Goal: Task Accomplishment & Management: Complete application form

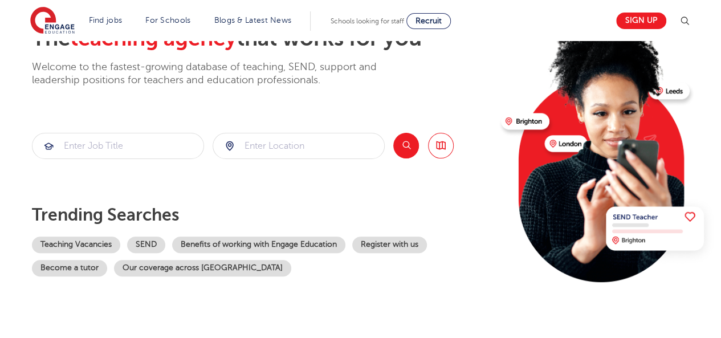
scroll to position [148, 0]
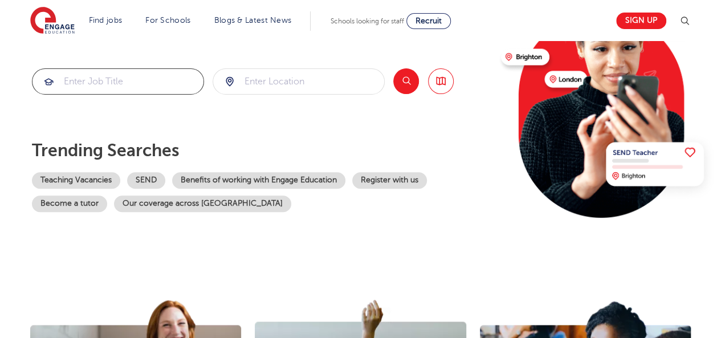
click at [139, 87] on input "search" at bounding box center [118, 81] width 171 height 25
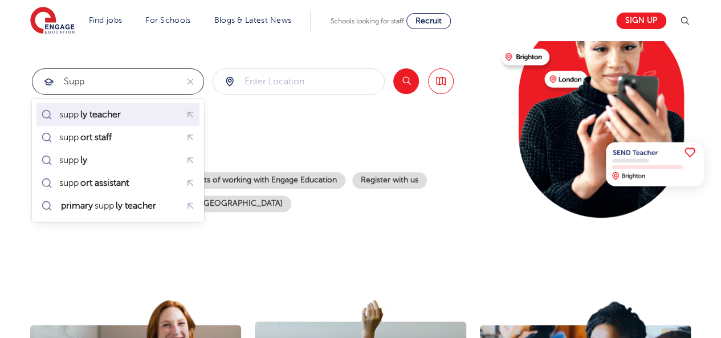
click at [122, 115] on mark "ly teacher" at bounding box center [101, 115] width 44 height 14
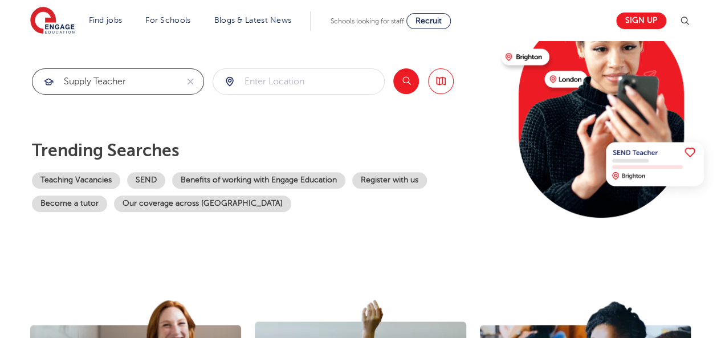
type input "supply teacher"
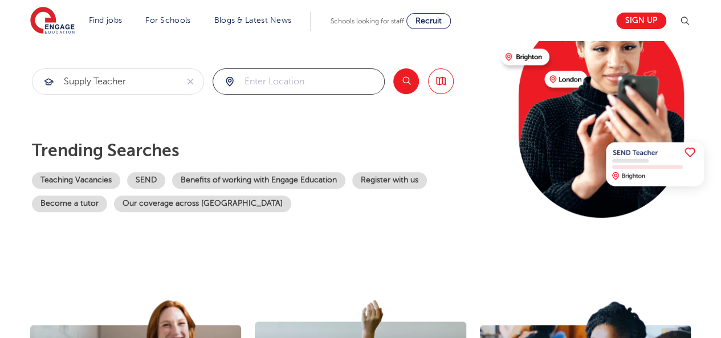
click at [339, 82] on input "search" at bounding box center [298, 81] width 171 height 25
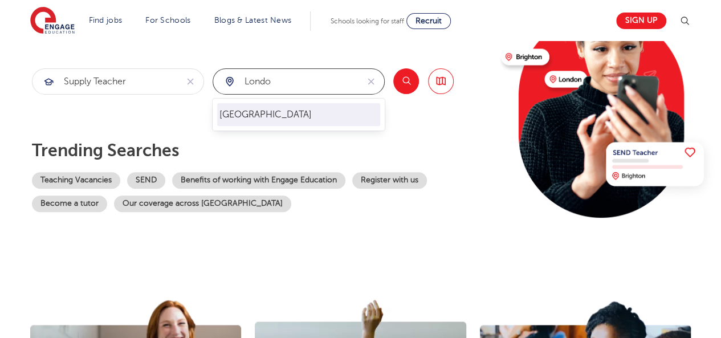
click at [281, 108] on li "London" at bounding box center [298, 114] width 163 height 23
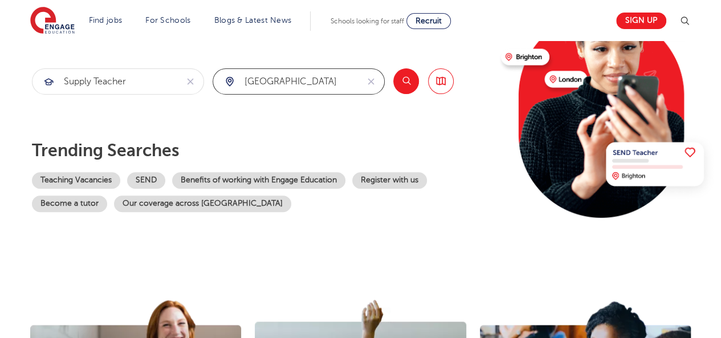
type input "London"
click at [407, 80] on button "Search" at bounding box center [407, 81] width 26 height 26
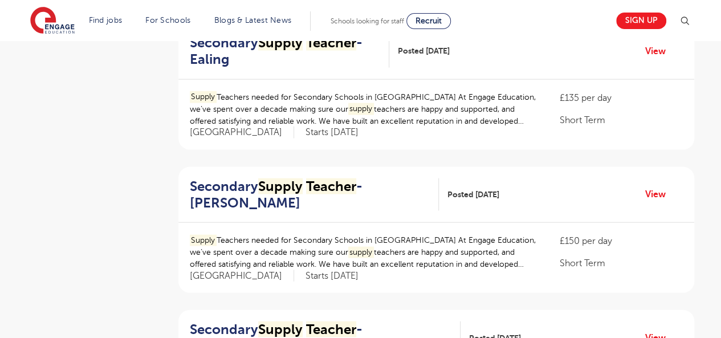
scroll to position [1042, 0]
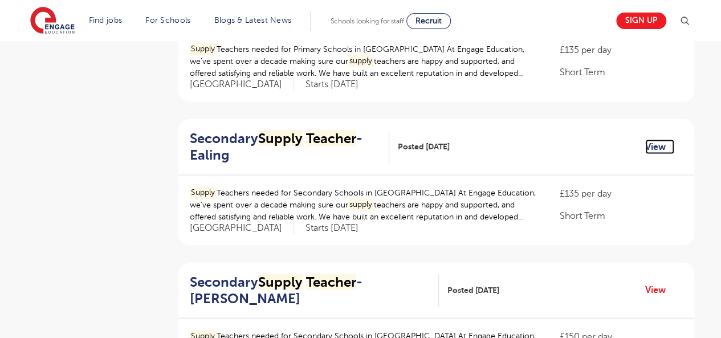
click at [660, 145] on link "View" at bounding box center [660, 146] width 29 height 15
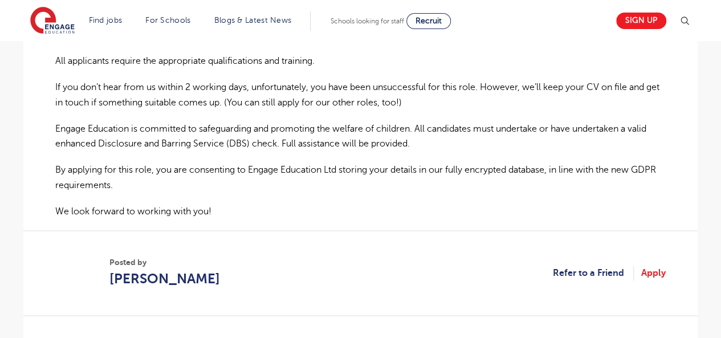
scroll to position [759, 0]
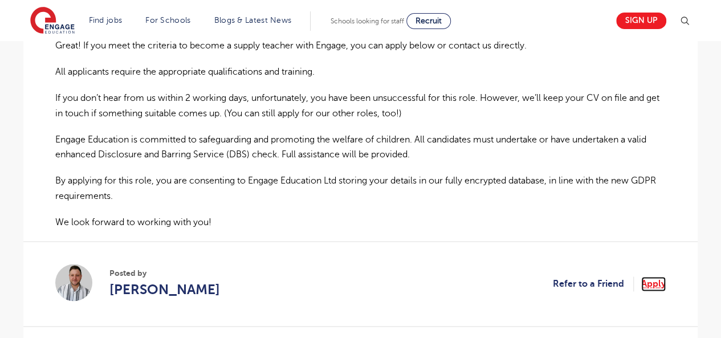
click at [652, 283] on link "Apply" at bounding box center [654, 284] width 25 height 15
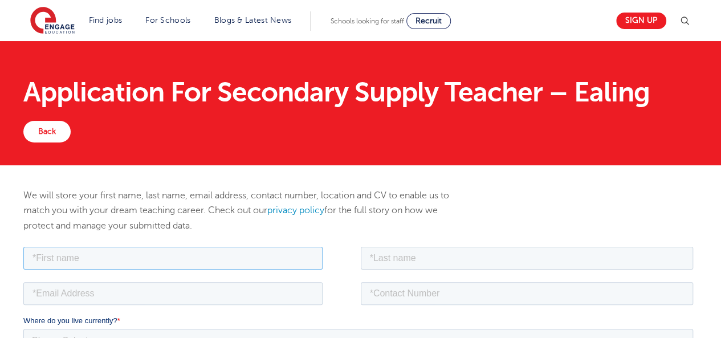
click at [227, 249] on input "text" at bounding box center [172, 257] width 299 height 23
type input "Stephen"
type input "Ajayi"
type input "oluwaseyimodel@gmail.com"
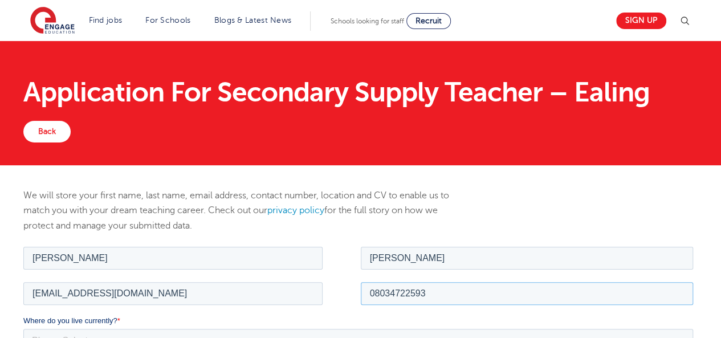
click at [430, 290] on input "08034722593" at bounding box center [527, 293] width 333 height 23
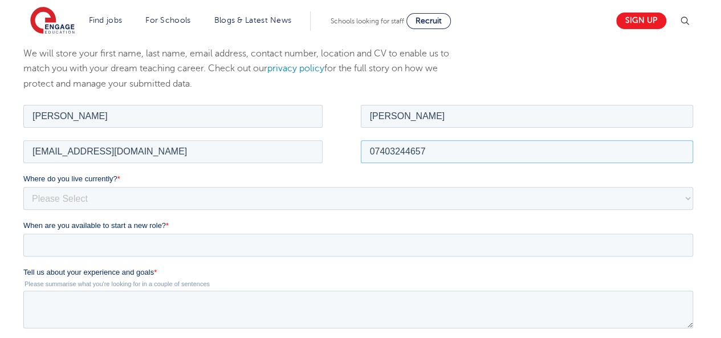
scroll to position [169, 0]
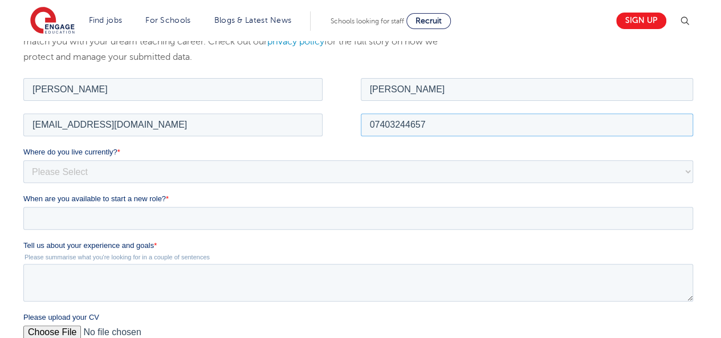
type input "07403244657"
click at [135, 175] on select "Please Select UK Canada Ireland Australia New Zealand Europe USA South Africa J…" at bounding box center [358, 171] width 670 height 23
select select "UK"
click at [23, 160] on select "Please Select UK Canada Ireland Australia New Zealand Europe USA South Africa J…" at bounding box center [358, 171] width 670 height 23
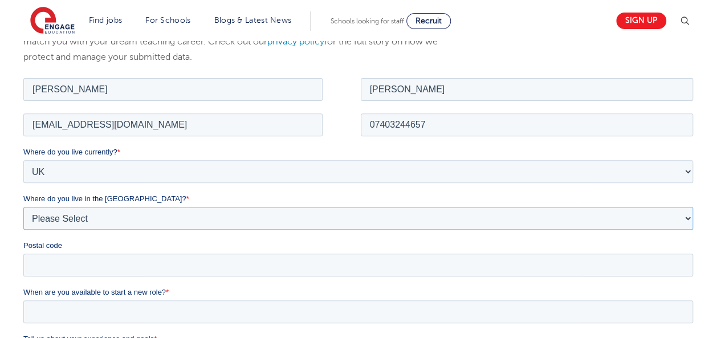
click at [72, 214] on select "Please Select Overseas Barnsley Bedfordshire Berkshire Bournemouth Bracknell Fo…" at bounding box center [358, 217] width 670 height 23
select select "London"
click at [23, 206] on select "Please Select Overseas Barnsley Bedfordshire Berkshire Bournemouth Bracknell Fo…" at bounding box center [358, 217] width 670 height 23
click at [51, 267] on input "Postal code" at bounding box center [358, 264] width 670 height 23
type input "SW15 4AS"
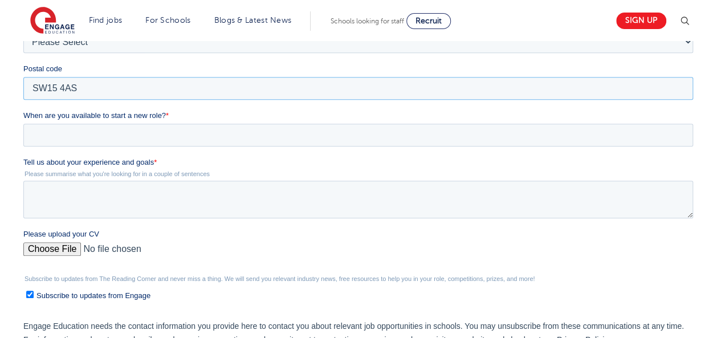
scroll to position [347, 0]
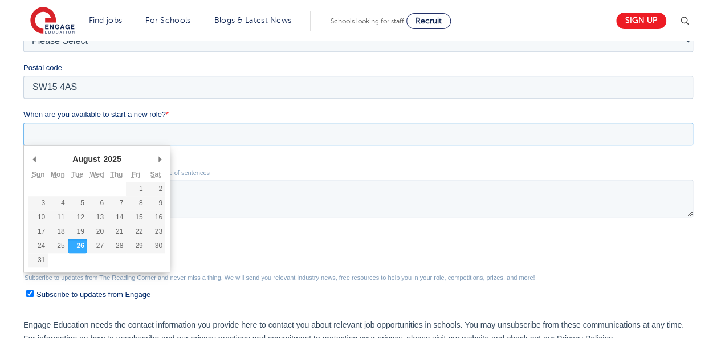
click at [148, 129] on input "When are you available to start a new role? *" at bounding box center [358, 134] width 670 height 23
type div "2025-08-27"
type input "2025/08/27"
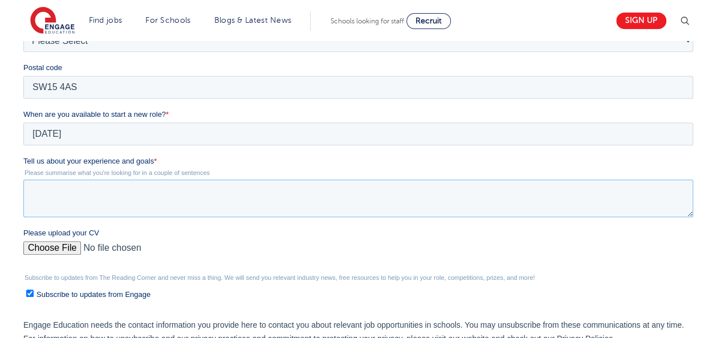
click at [89, 193] on textarea "Tell us about your experience and goals *" at bounding box center [358, 199] width 670 height 38
paste textarea "Flat 3 Greatley House, SW15 4AS, London"
type textarea "F"
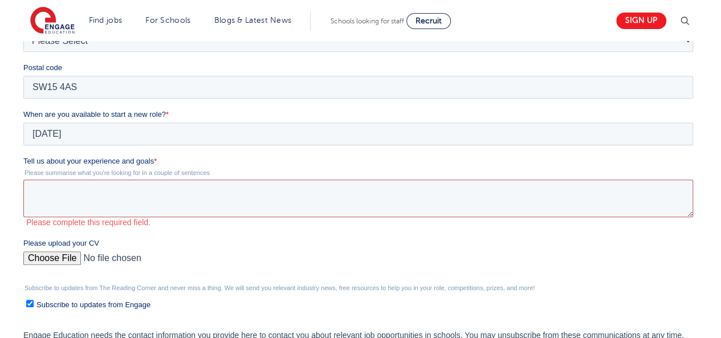
click at [78, 192] on textarea "Tell us about your experience and goals *" at bounding box center [358, 199] width 670 height 38
paste textarea "Dedicated and adaptable educator with 11+ years’ experience teaching Computer S…"
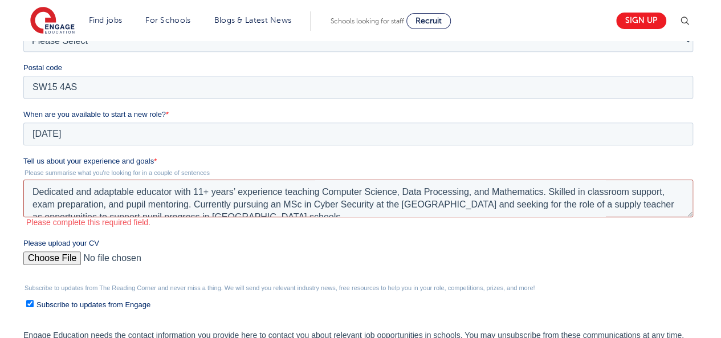
scroll to position [6, 0]
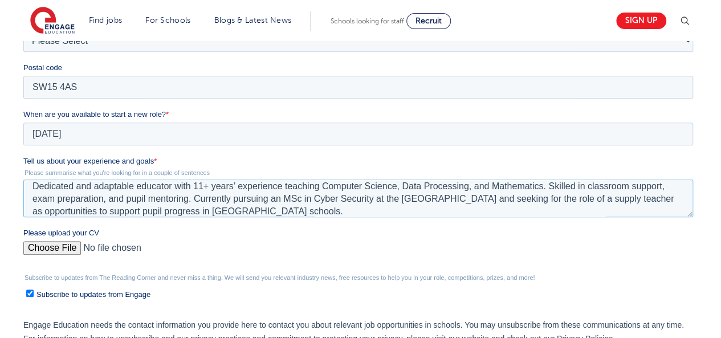
click at [33, 186] on textarea "Dedicated and adaptable educator with 11+ years’ experience teaching Computer S…" at bounding box center [358, 199] width 670 height 38
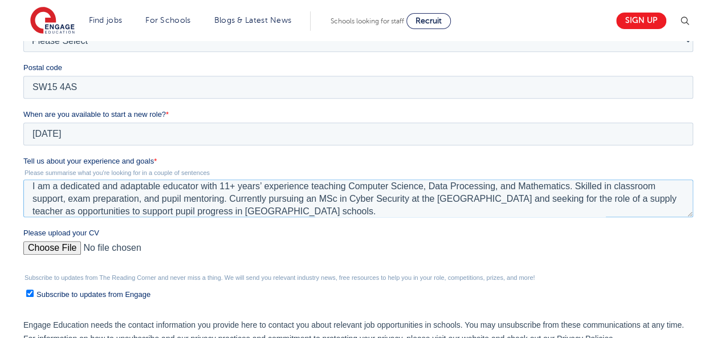
click at [220, 188] on textarea "I am a dedicated and adaptable educator with 11+ years’ experience teaching Com…" at bounding box center [358, 199] width 670 height 38
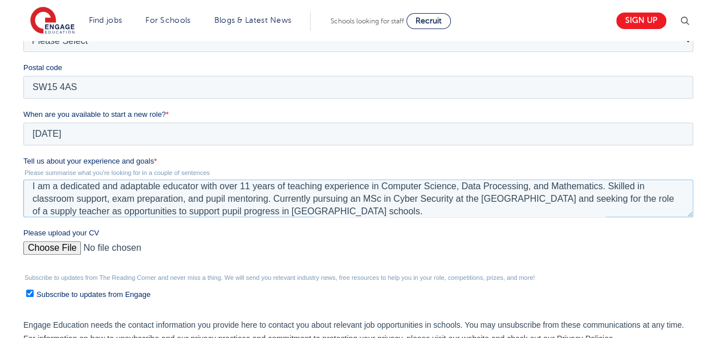
type textarea "I am a dedicated and adaptable educator with over 11 years of teaching experien…"
click at [66, 246] on input "Please upload your CV" at bounding box center [358, 252] width 670 height 23
type input "C:\fakepath\Curriculum Vitae (1).pdf"
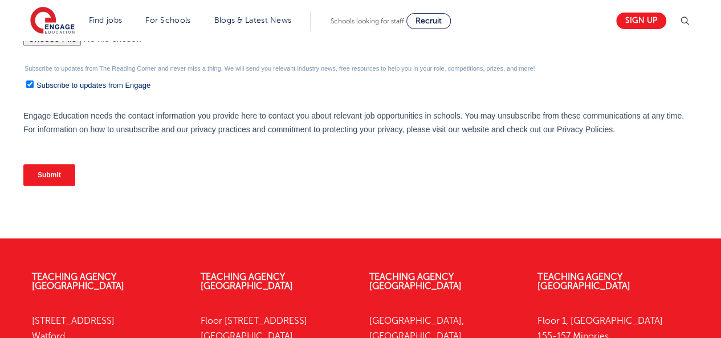
scroll to position [562, 0]
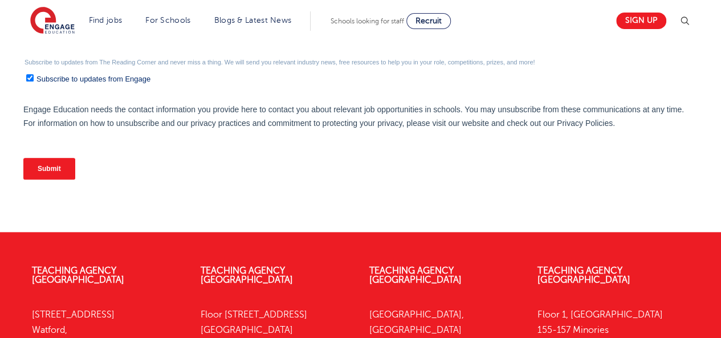
click at [62, 165] on input "Submit" at bounding box center [49, 169] width 52 height 22
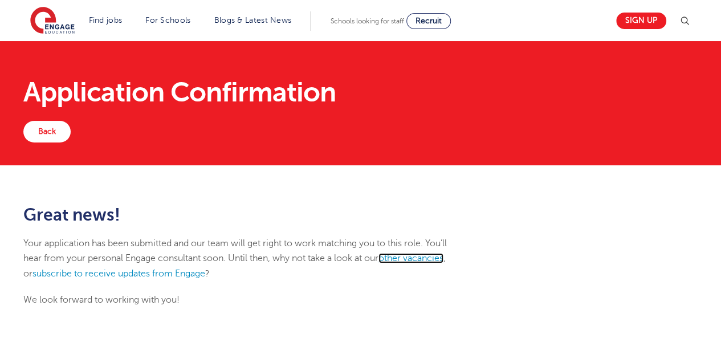
click at [415, 257] on link "other vacancies" at bounding box center [411, 258] width 65 height 10
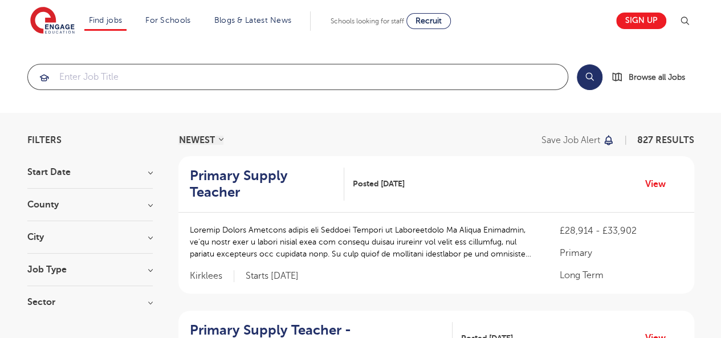
click at [190, 75] on input "search" at bounding box center [298, 76] width 540 height 25
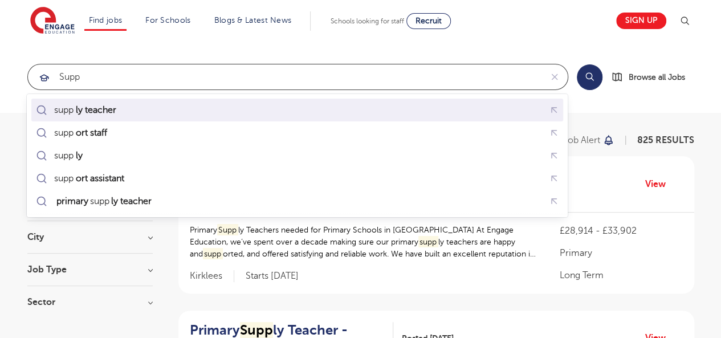
click at [116, 110] on mark "ly teacher" at bounding box center [96, 110] width 44 height 14
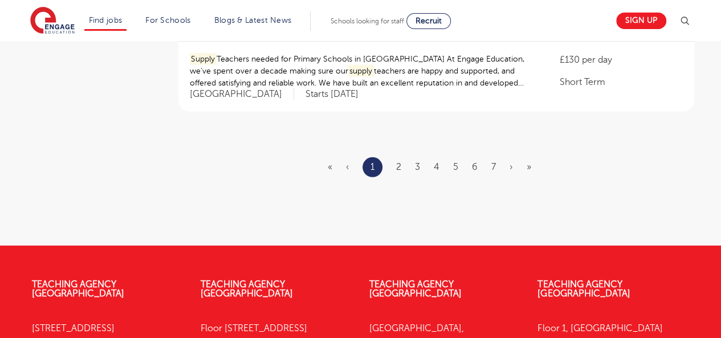
scroll to position [1501, 0]
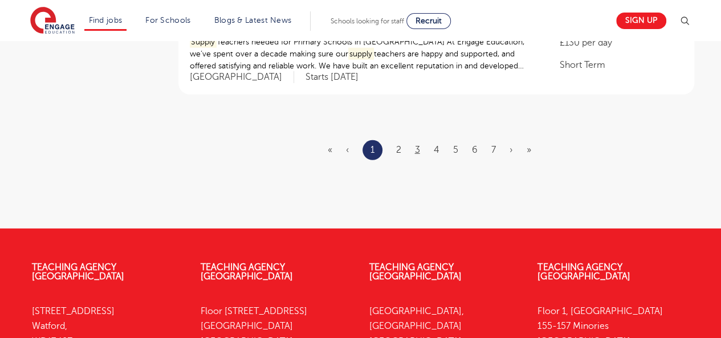
type input "supply teacher"
click at [417, 145] on link "3" at bounding box center [417, 150] width 5 height 10
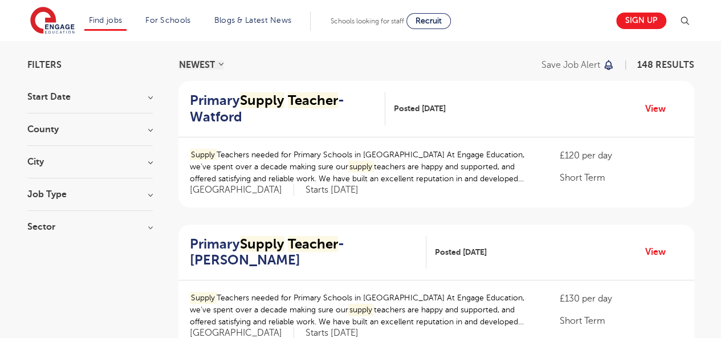
scroll to position [85, 0]
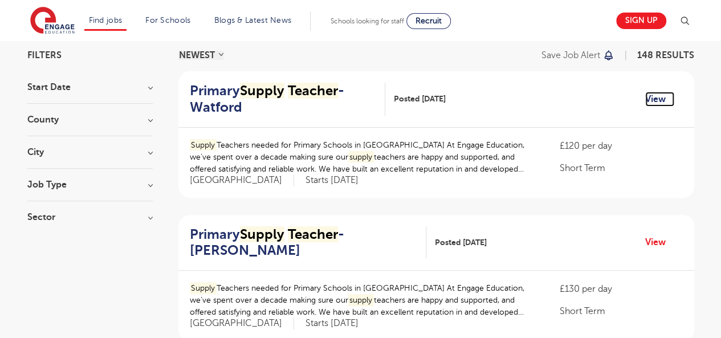
click at [656, 95] on link "View" at bounding box center [660, 99] width 29 height 15
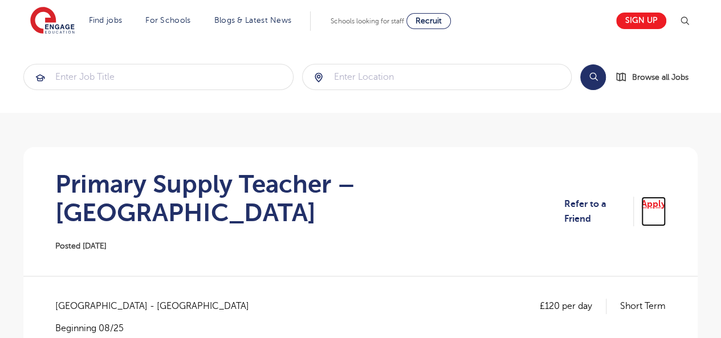
click at [656, 197] on link "Apply" at bounding box center [654, 212] width 25 height 30
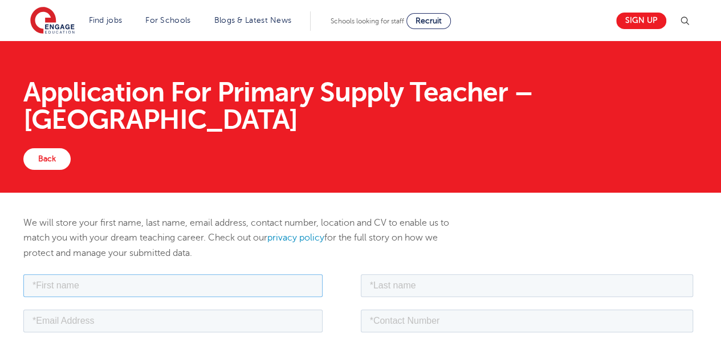
click at [238, 286] on input "text" at bounding box center [172, 285] width 299 height 23
type input "[PERSON_NAME]"
type input "[EMAIL_ADDRESS][DOMAIN_NAME]"
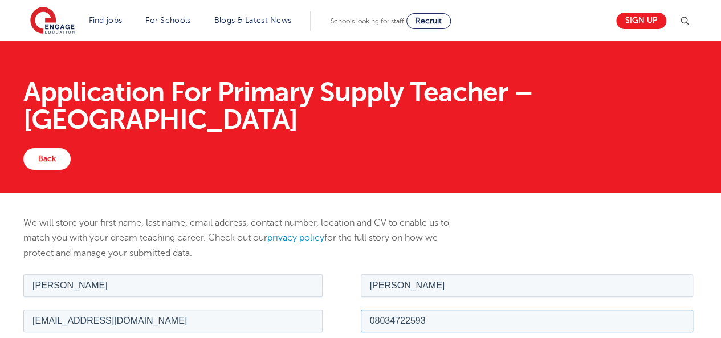
click at [441, 320] on input "08034722593" at bounding box center [527, 320] width 333 height 23
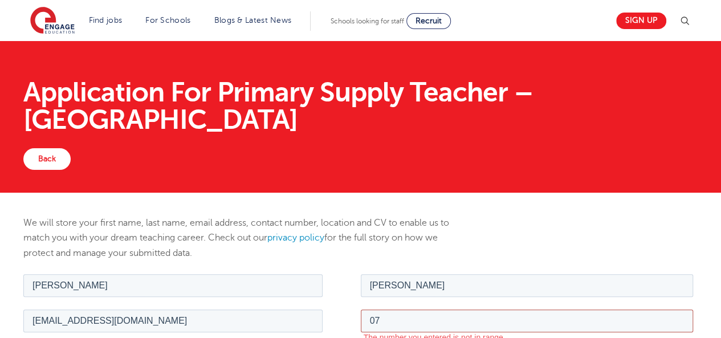
type input "07403244657"
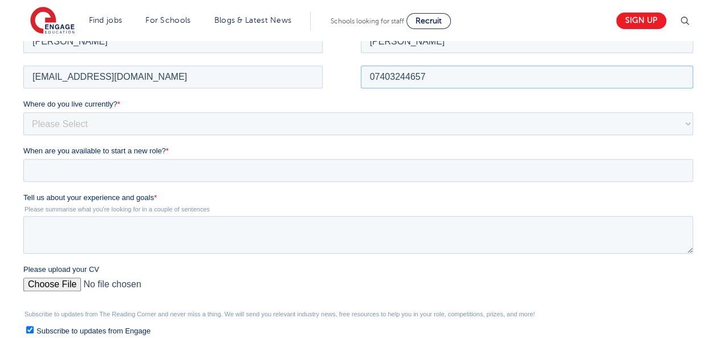
scroll to position [248, 0]
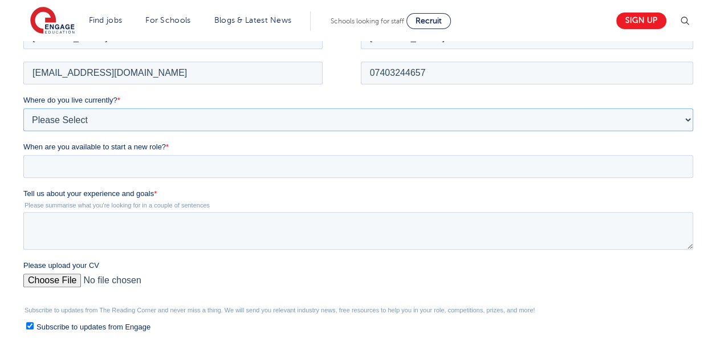
click at [155, 117] on select "Please Select UK Canada Ireland Australia New Zealand Europe USA South Africa J…" at bounding box center [358, 119] width 670 height 23
select select "UK"
click at [23, 112] on select "Please Select UK Canada Ireland Australia New Zealand Europe USA South Africa J…" at bounding box center [358, 119] width 670 height 23
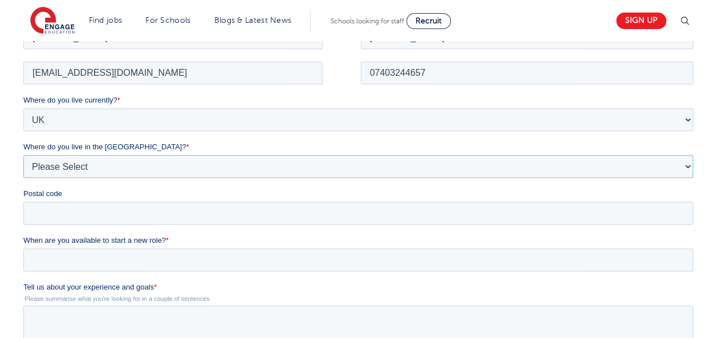
click at [74, 165] on select "Please Select Overseas Barnsley Bedfordshire Berkshire Bournemouth Bracknell Fo…" at bounding box center [358, 166] width 670 height 23
select select "[GEOGRAPHIC_DATA]"
click at [23, 159] on select "Please Select Overseas Barnsley Bedfordshire Berkshire Bournemouth Bracknell Fo…" at bounding box center [358, 166] width 670 height 23
click at [43, 209] on input "Postal code" at bounding box center [358, 212] width 670 height 23
type input "SW15 4AS"
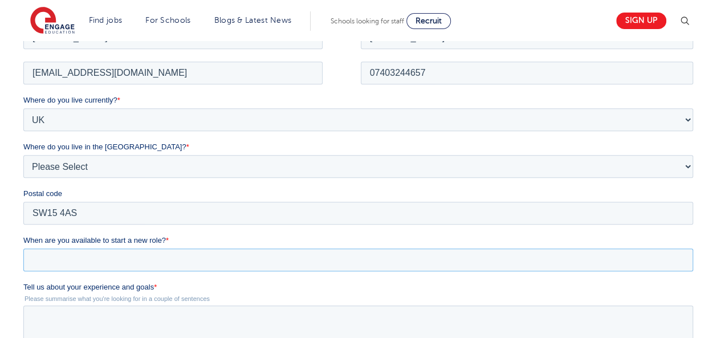
click at [73, 257] on input "When are you available to start a new role? *" at bounding box center [358, 259] width 670 height 23
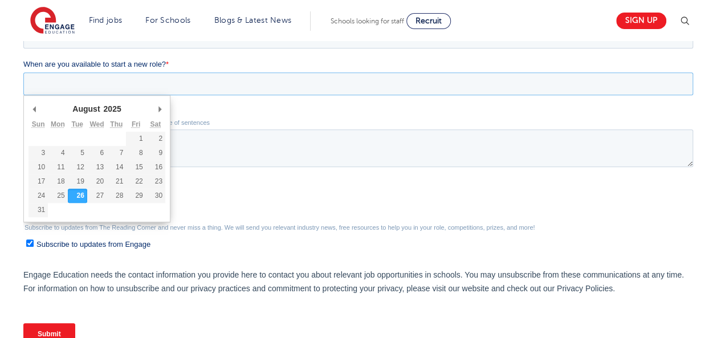
scroll to position [436, 0]
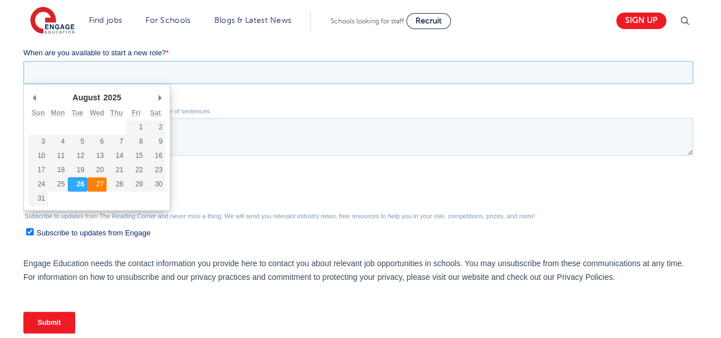
type div "2025-08-27"
type input "2025/08/27"
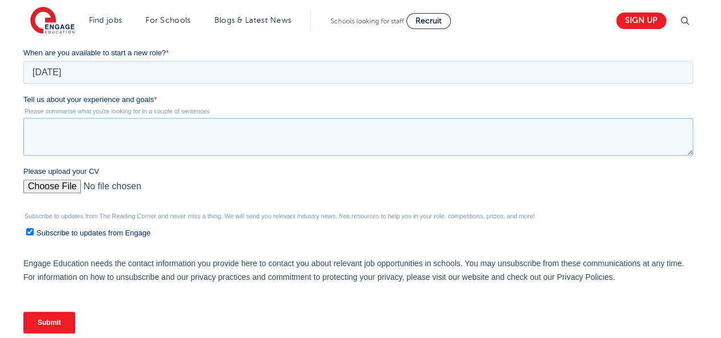
click at [82, 132] on textarea "Tell us about your experience and goals *" at bounding box center [358, 137] width 670 height 38
paste textarea "Dedicated and adaptable educator with 11+ years’ experience teaching Computer S…"
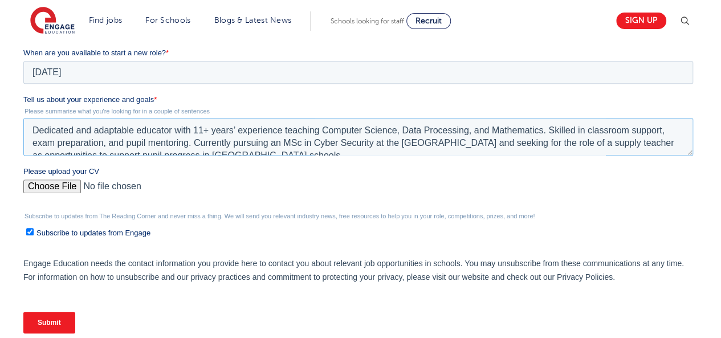
scroll to position [6, 0]
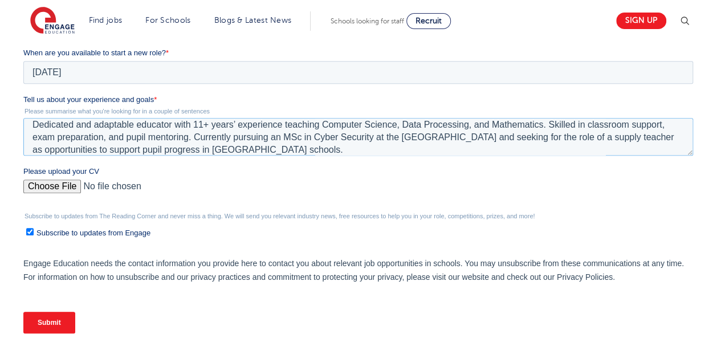
click at [33, 125] on textarea "Dedicated and adaptable educator with 11+ years’ experience teaching Computer S…" at bounding box center [358, 137] width 670 height 38
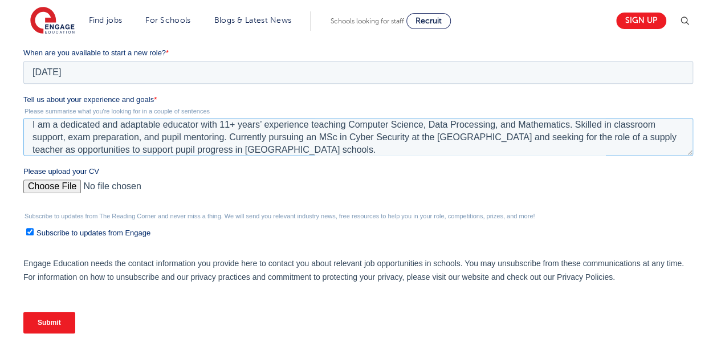
click at [217, 123] on textarea "I am a dedicated and adaptable educator with 11+ years’ experience teaching Com…" at bounding box center [358, 137] width 670 height 38
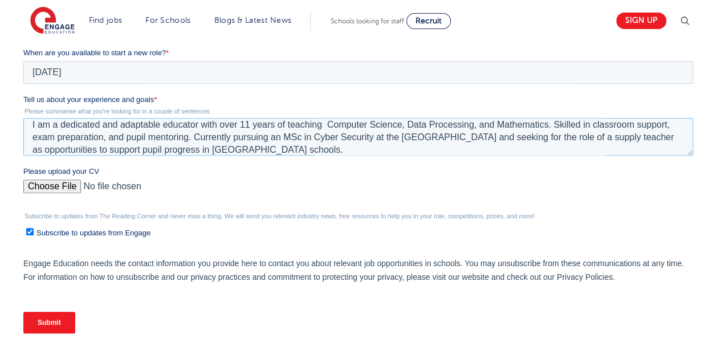
paste textarea "experience"
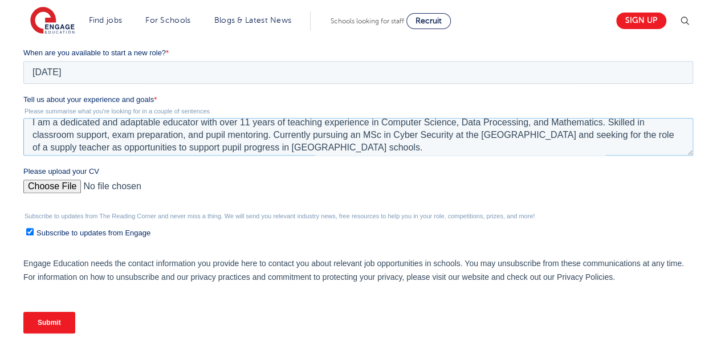
scroll to position [0, 0]
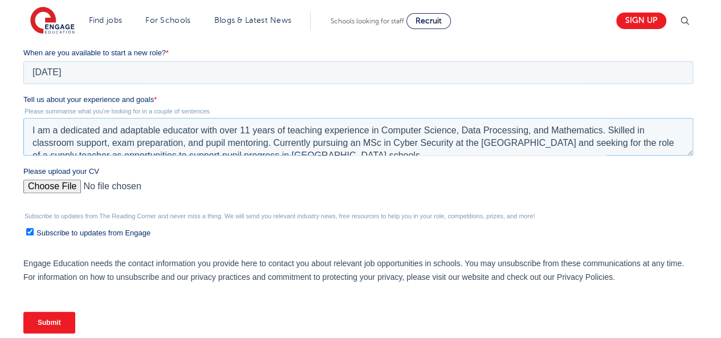
drag, startPoint x: 382, startPoint y: 150, endPoint x: 29, endPoint y: 125, distance: 353.9
click at [29, 125] on textarea "I am a dedicated and adaptable educator with over 11 years of teaching experien…" at bounding box center [358, 137] width 670 height 38
type textarea "I am a dedicated and adaptable educator with over 11 years of teaching experien…"
click at [57, 184] on input "Please upload your CV" at bounding box center [358, 191] width 670 height 23
type input "C:\fakepath\Curriculum Vitae (1).pdf"
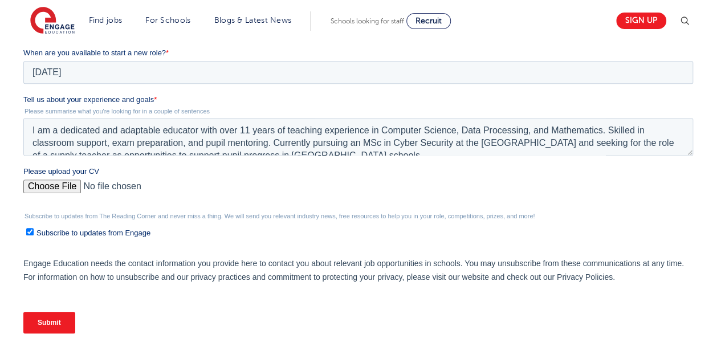
click at [58, 318] on input "Submit" at bounding box center [49, 323] width 52 height 22
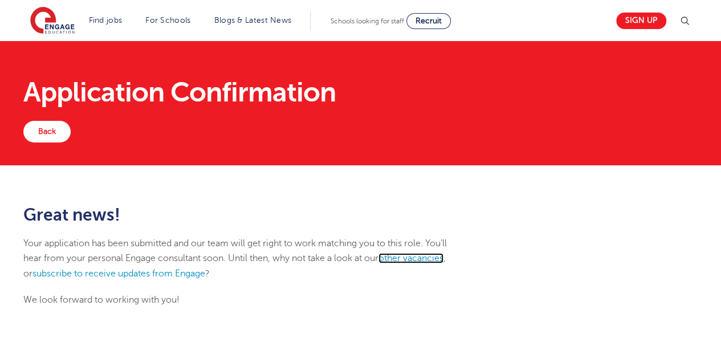
click at [432, 256] on link "other vacancies" at bounding box center [411, 258] width 65 height 10
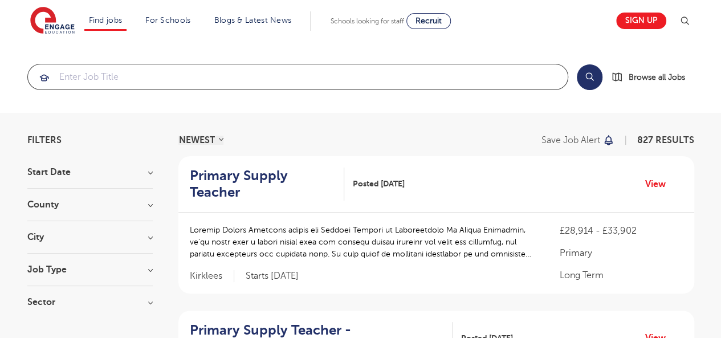
click at [313, 78] on input "search" at bounding box center [298, 76] width 540 height 25
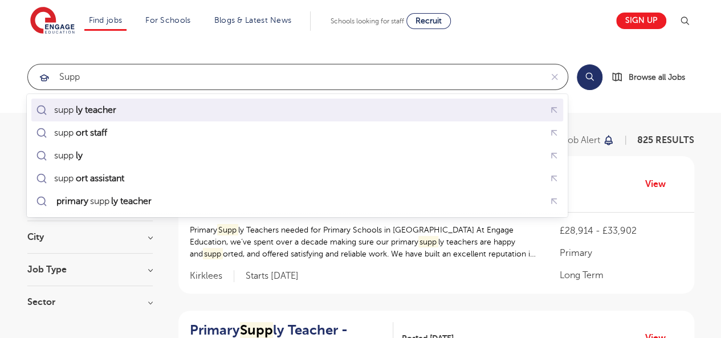
click at [153, 108] on div "supp ly teacher" at bounding box center [298, 111] width 528 height 18
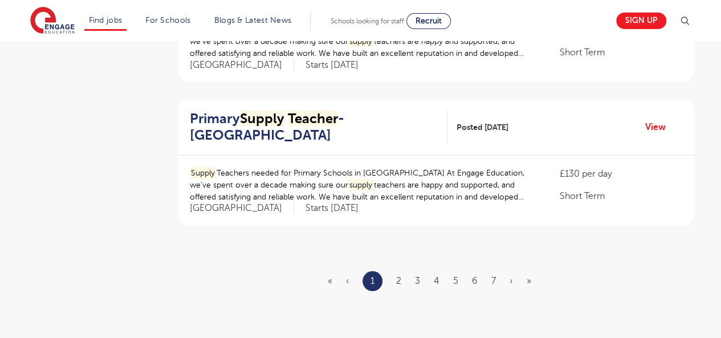
scroll to position [1351, 0]
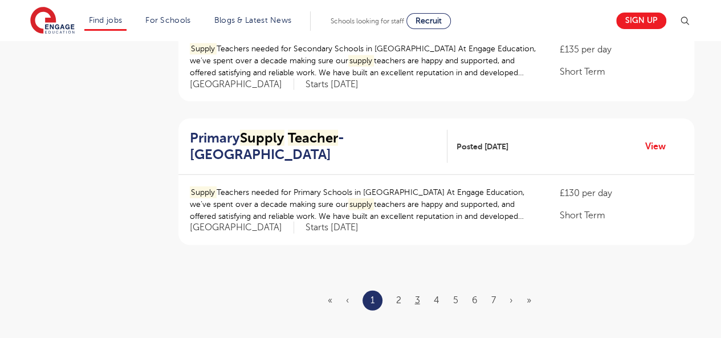
type input "supply teacher"
click at [419, 295] on link "3" at bounding box center [417, 300] width 5 height 10
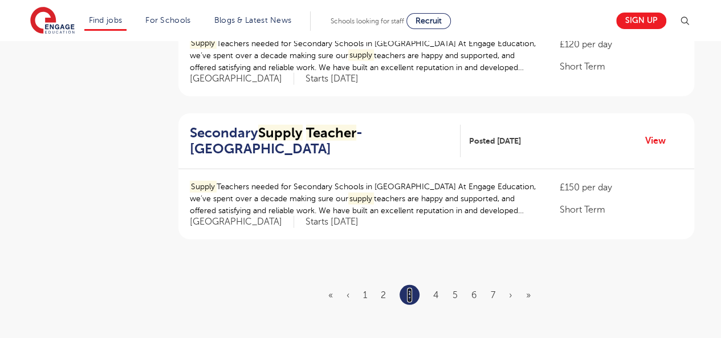
scroll to position [0, 0]
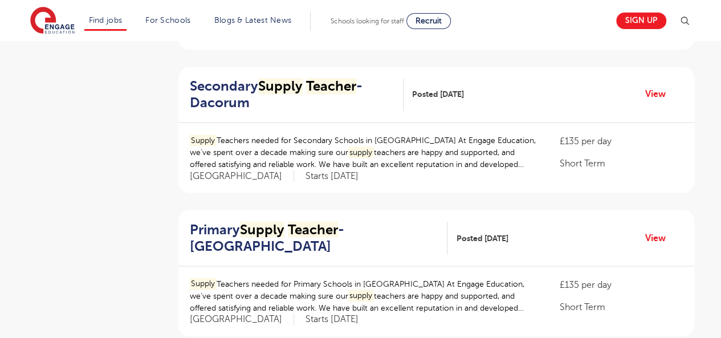
scroll to position [976, 0]
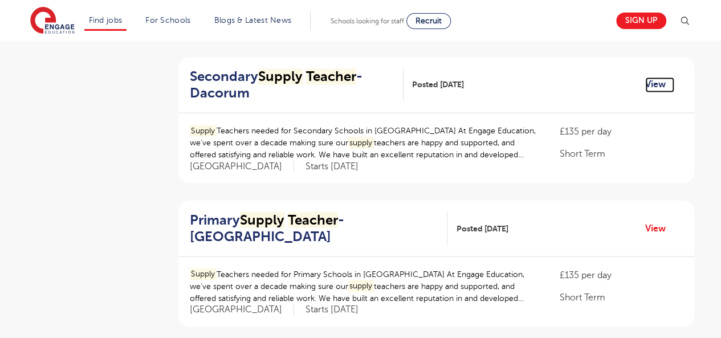
click at [655, 83] on link "View" at bounding box center [660, 84] width 29 height 15
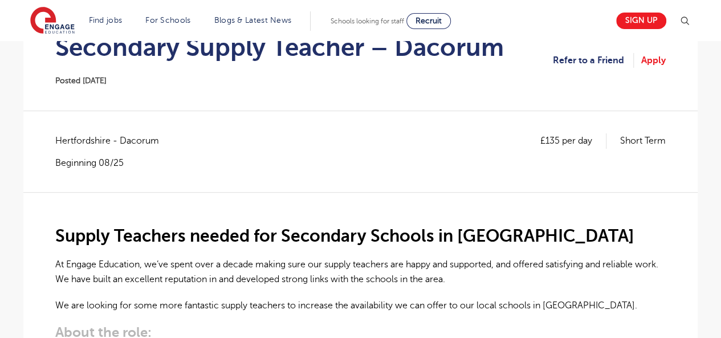
scroll to position [140, 0]
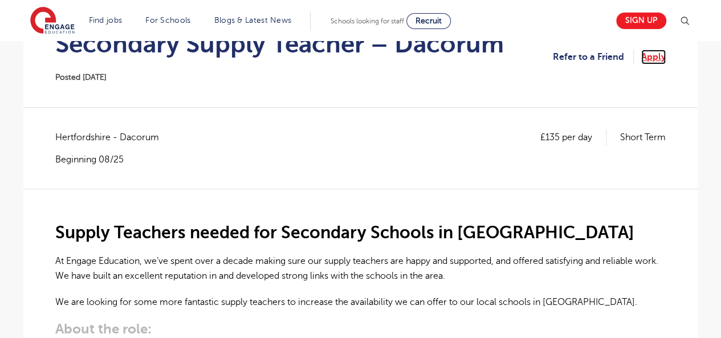
click at [646, 54] on link "Apply" at bounding box center [654, 57] width 25 height 15
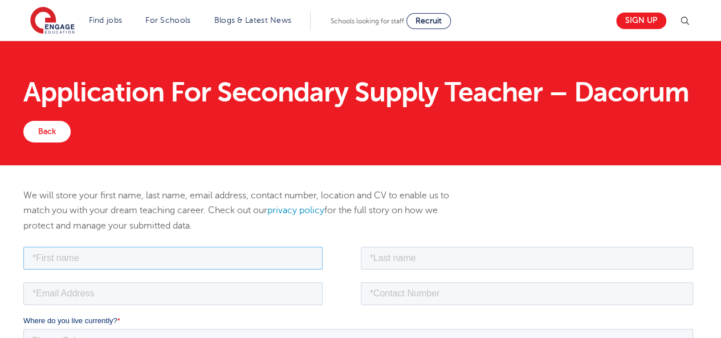
click at [232, 260] on input "text" at bounding box center [172, 257] width 299 height 23
type input "[PERSON_NAME]"
type input "[EMAIL_ADDRESS][DOMAIN_NAME]"
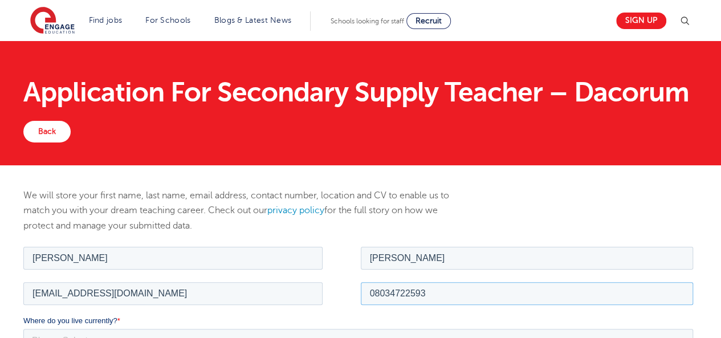
click at [447, 290] on input "08034722593" at bounding box center [527, 293] width 333 height 23
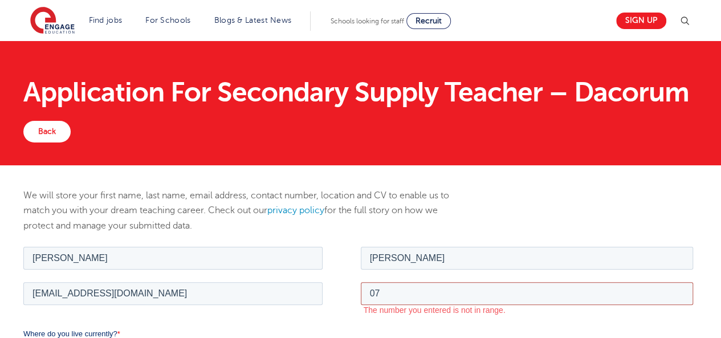
type input "07403244657"
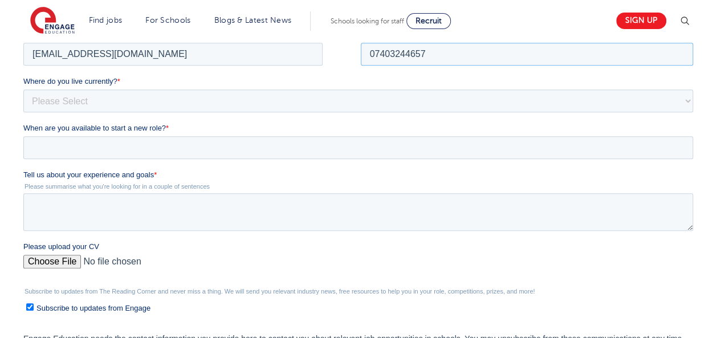
scroll to position [243, 0]
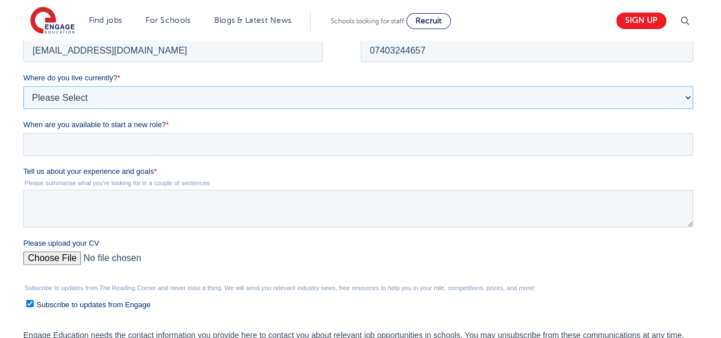
click at [128, 95] on select "Please Select UK Canada Ireland Australia New Zealand Europe USA South Africa J…" at bounding box center [358, 97] width 670 height 23
select select "UK"
click at [23, 86] on select "Please Select UK Canada Ireland Australia New Zealand Europe USA South Africa J…" at bounding box center [358, 97] width 670 height 23
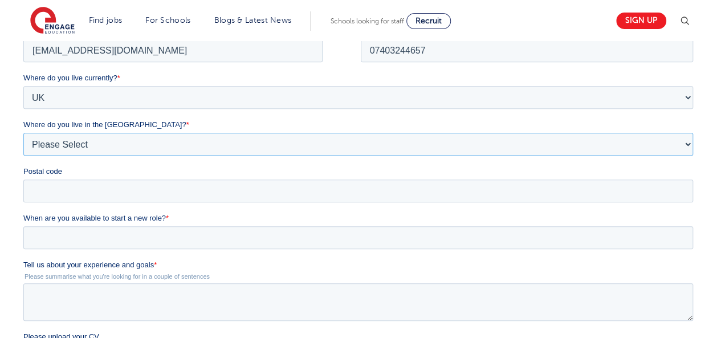
click at [69, 146] on select "Please Select Overseas Barnsley Bedfordshire Berkshire Bournemouth Bracknell Fo…" at bounding box center [358, 143] width 670 height 23
select select "London"
click at [23, 132] on select "Please Select Overseas Barnsley Bedfordshire Berkshire Bournemouth Bracknell Fo…" at bounding box center [358, 143] width 670 height 23
click at [59, 185] on input "Postal code" at bounding box center [358, 190] width 670 height 23
type input "SW15 4AS"
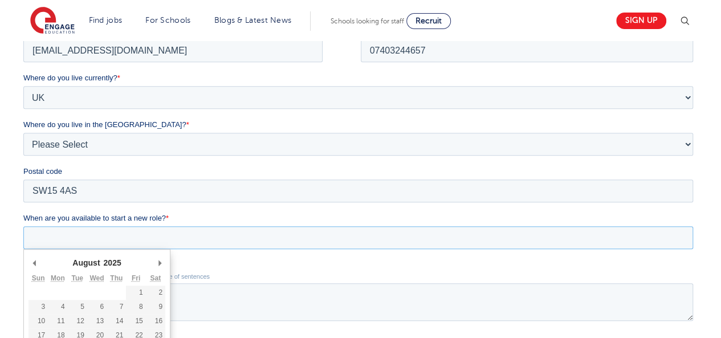
click at [84, 229] on input "When are you available to start a new role? *" at bounding box center [358, 237] width 670 height 23
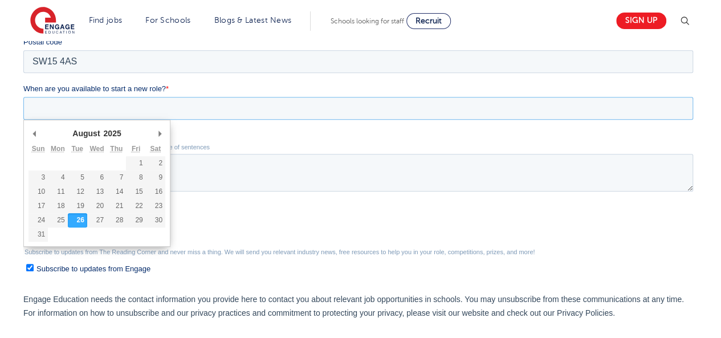
scroll to position [374, 0]
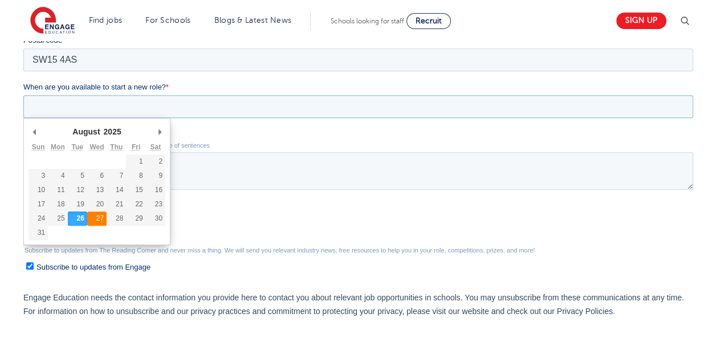
type div "2025-08-27"
type input "2025/08/27"
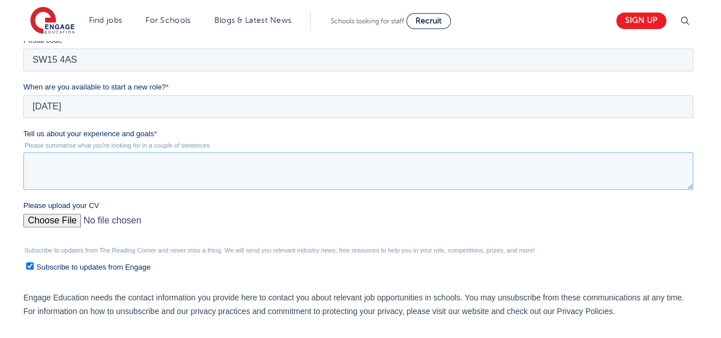
click at [76, 169] on textarea "Tell us about your experience and goals *" at bounding box center [358, 171] width 670 height 38
paste textarea "I am a dedicated and adaptable educator with over 11 years of teaching experien…"
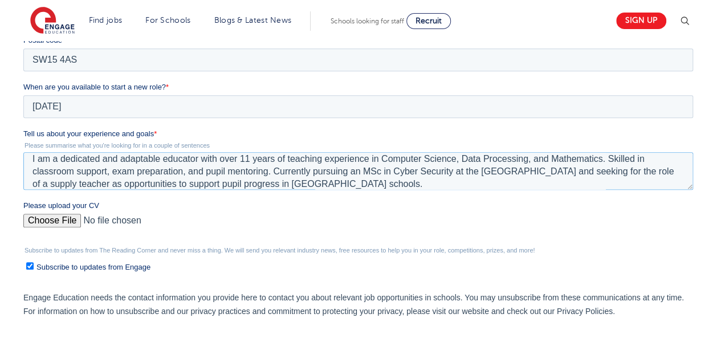
type textarea "I am a dedicated and adaptable educator with over 11 years of teaching experien…"
click at [54, 218] on input "Please upload your CV" at bounding box center [358, 225] width 670 height 23
type input "C:\fakepath\Curriculum Vitae (1).pdf"
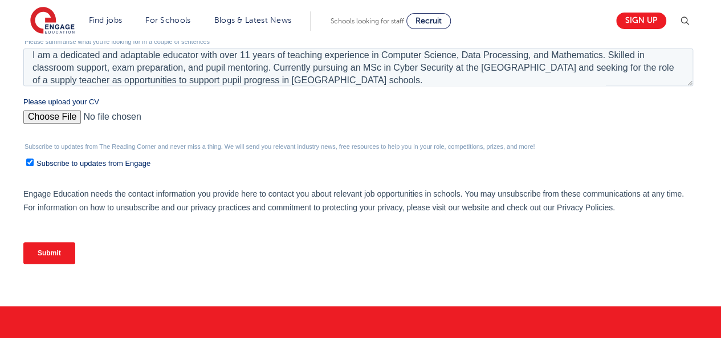
scroll to position [524, 0]
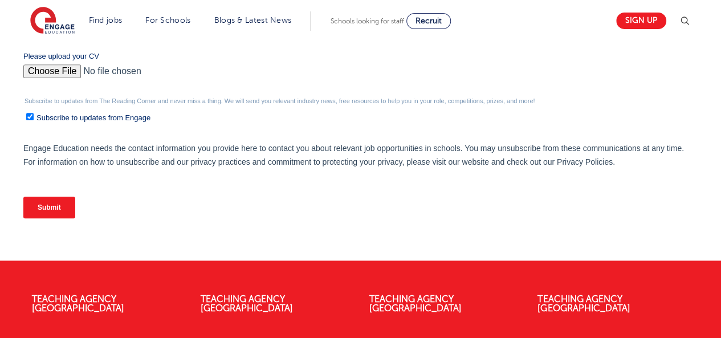
click at [57, 201] on input "Submit" at bounding box center [49, 208] width 52 height 22
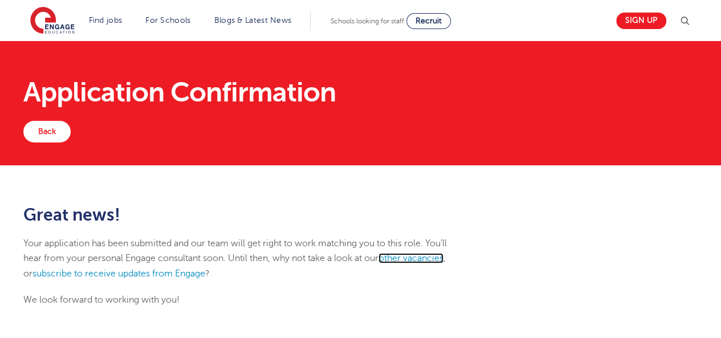
click at [431, 256] on link "other vacancies" at bounding box center [411, 258] width 65 height 10
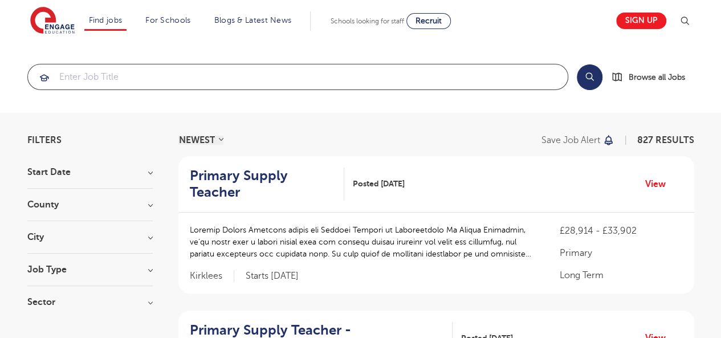
click at [162, 74] on input "search" at bounding box center [298, 76] width 540 height 25
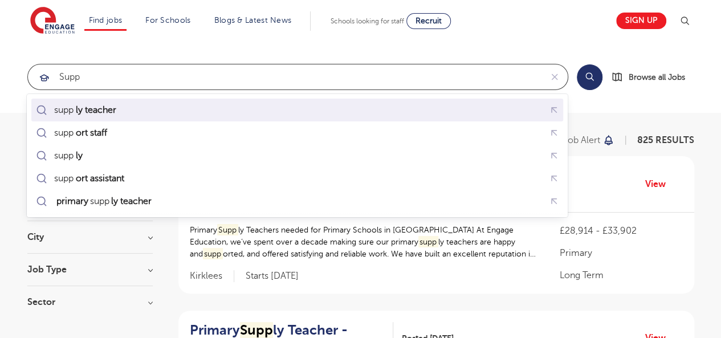
click at [108, 106] on mark "ly teacher" at bounding box center [96, 110] width 44 height 14
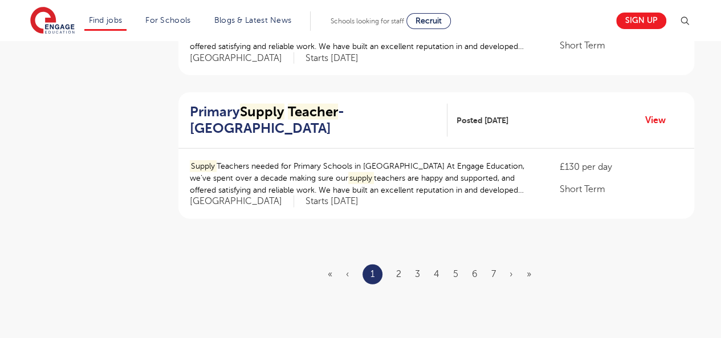
scroll to position [1441, 0]
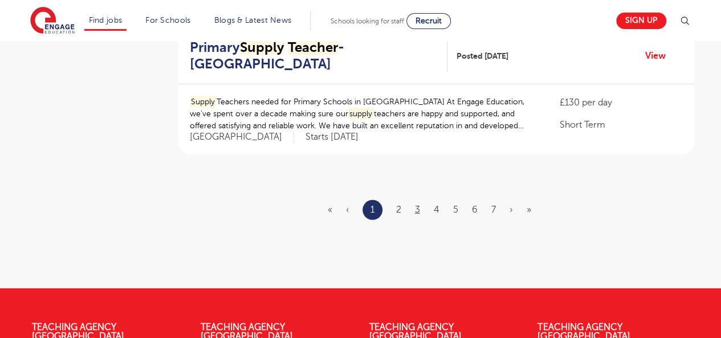
type input "supply teacher"
click at [419, 205] on link "3" at bounding box center [417, 210] width 5 height 10
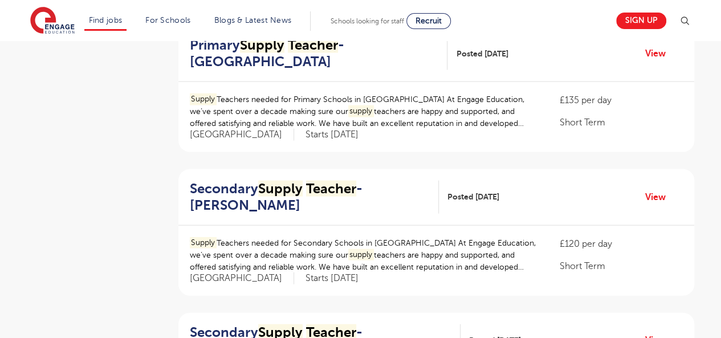
scroll to position [1158, 0]
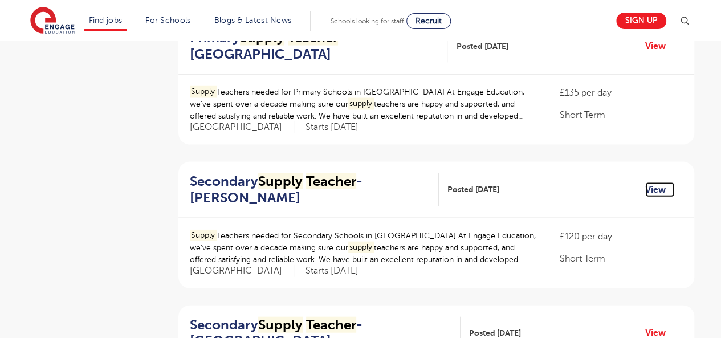
click at [654, 186] on link "View" at bounding box center [660, 190] width 29 height 15
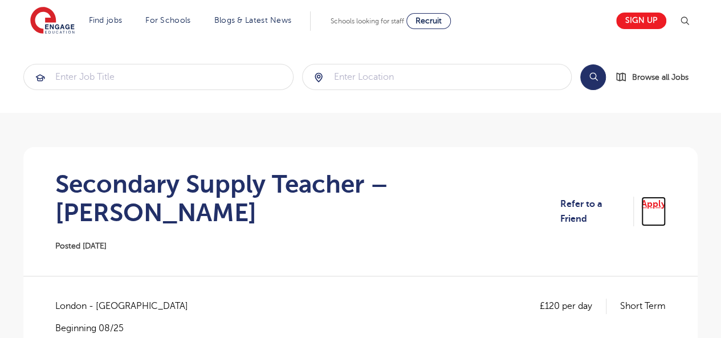
click at [660, 197] on link "Apply" at bounding box center [654, 212] width 25 height 30
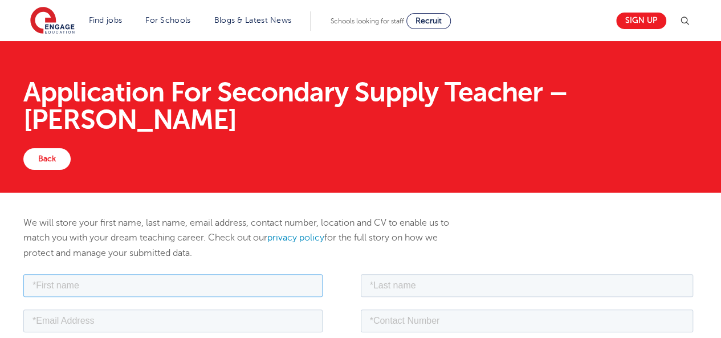
click at [237, 286] on input "text" at bounding box center [172, 285] width 299 height 23
type input "Stephen"
type input "Ajayi"
type input "oluwaseyimodel@gmail.com"
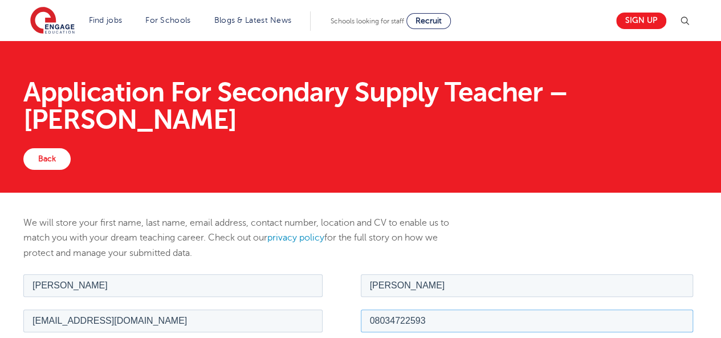
click at [437, 327] on input "08034722593" at bounding box center [527, 320] width 333 height 23
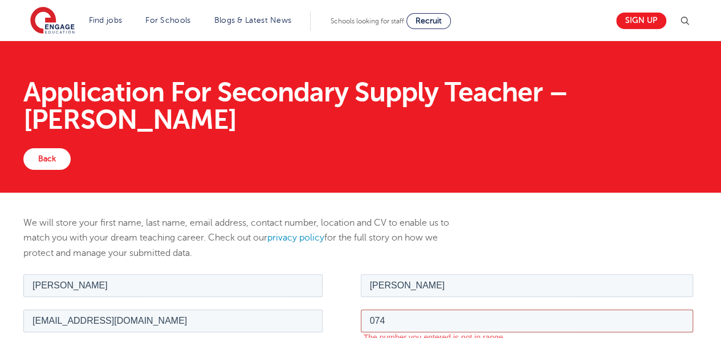
type input "07403244657"
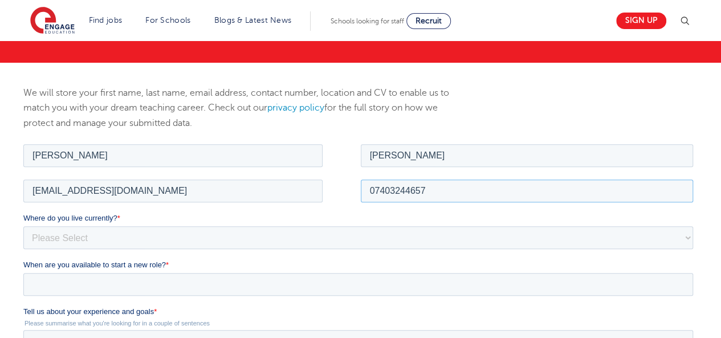
scroll to position [133, 0]
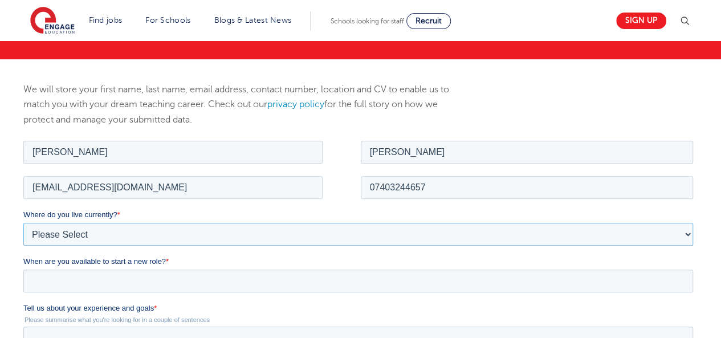
click at [100, 229] on select "Please Select UK Canada Ireland Australia New Zealand Europe USA South Africa J…" at bounding box center [358, 233] width 670 height 23
select select "UK"
click at [23, 222] on select "Please Select UK Canada Ireland Australia New Zealand Europe USA South Africa J…" at bounding box center [358, 233] width 670 height 23
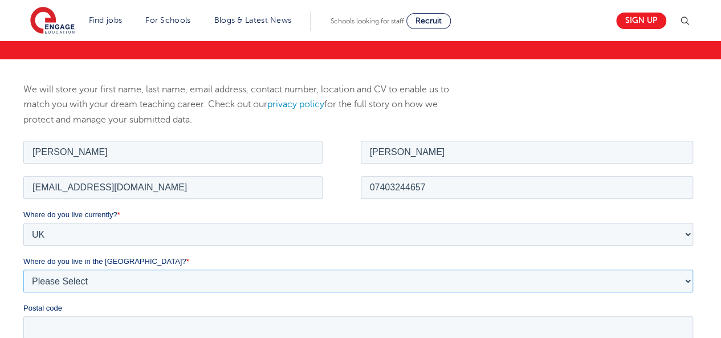
click at [78, 277] on select "Please Select Overseas Barnsley Bedfordshire Berkshire Bournemouth Bracknell Fo…" at bounding box center [358, 280] width 670 height 23
select select "[GEOGRAPHIC_DATA]"
click at [23, 269] on select "Please Select Overseas Barnsley Bedfordshire Berkshire Bournemouth Bracknell Fo…" at bounding box center [358, 280] width 670 height 23
click at [64, 327] on input "Postal code" at bounding box center [358, 327] width 670 height 23
type input "SW15 4AS"
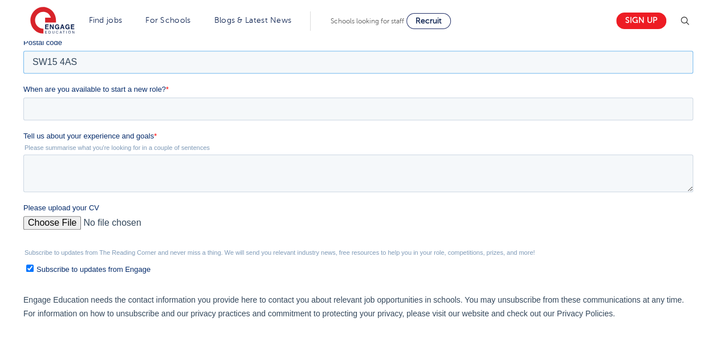
scroll to position [407, 0]
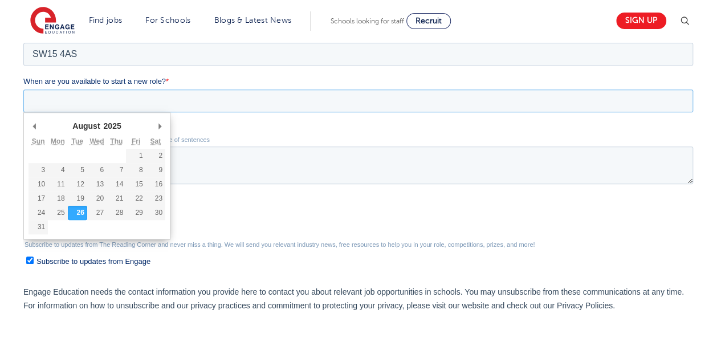
click at [107, 99] on input "When are you available to start a new role? *" at bounding box center [358, 101] width 670 height 23
type div "2025-08-27"
type input "2025/08/27"
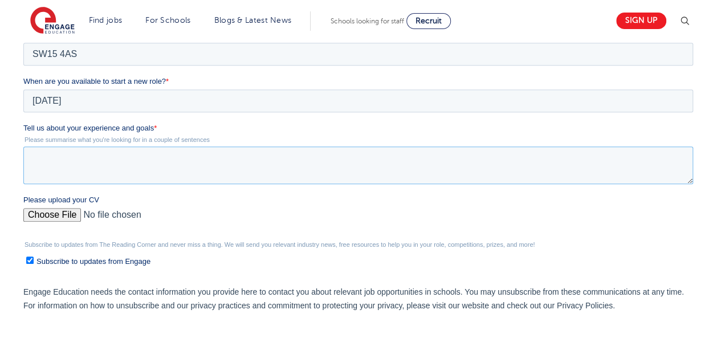
click at [70, 171] on textarea "Tell us about your experience and goals *" at bounding box center [358, 166] width 670 height 38
paste textarea "I am a dedicated and adaptable educator with over 11 years of teaching experien…"
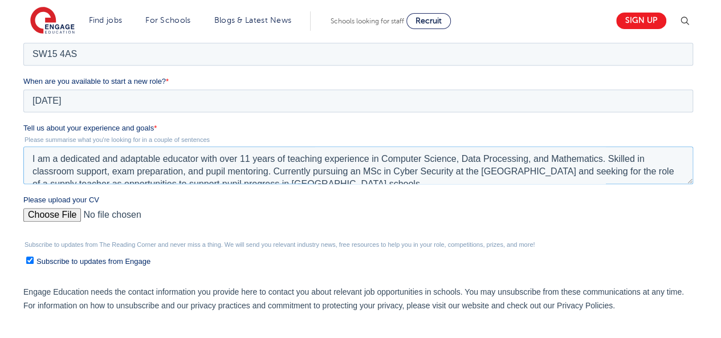
scroll to position [6, 0]
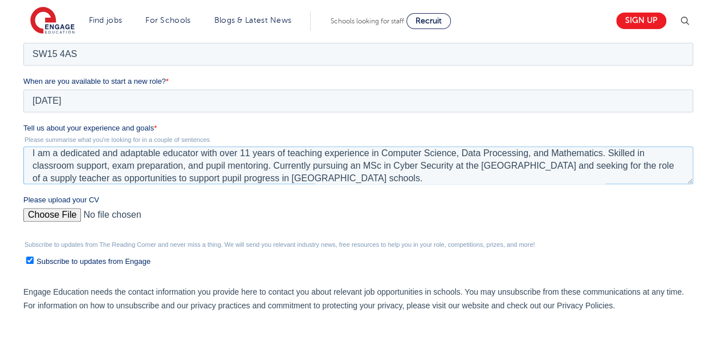
type textarea "I am a dedicated and adaptable educator with over 11 years of teaching experien…"
click at [33, 214] on input "Please upload your CV" at bounding box center [358, 219] width 670 height 23
type input "C:\fakepath\Curriculum Vitae (1).pdf"
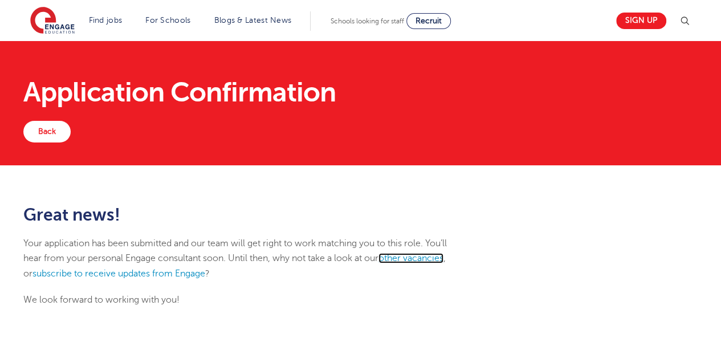
click at [414, 258] on link "other vacancies" at bounding box center [411, 258] width 65 height 10
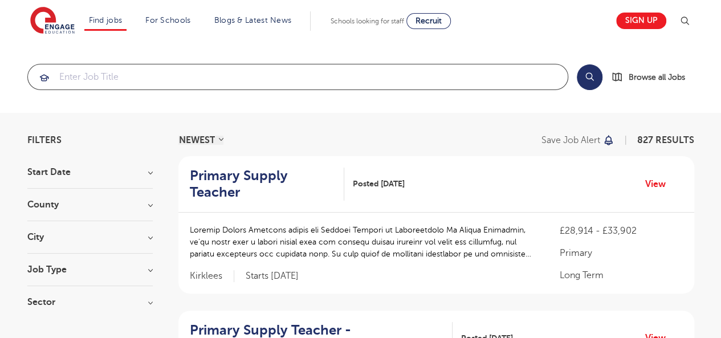
click at [208, 70] on input "search" at bounding box center [298, 76] width 540 height 25
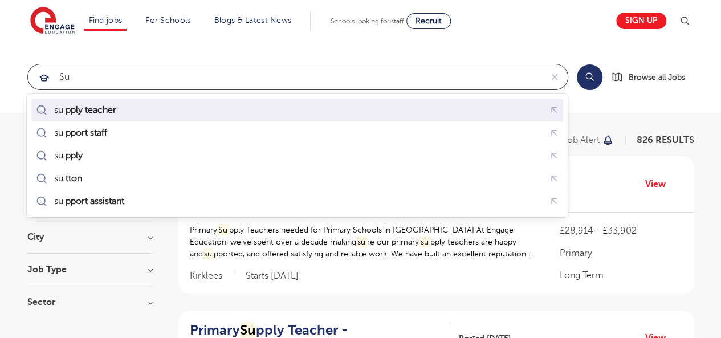
click at [122, 106] on div "su pply teacher" at bounding box center [88, 109] width 68 height 11
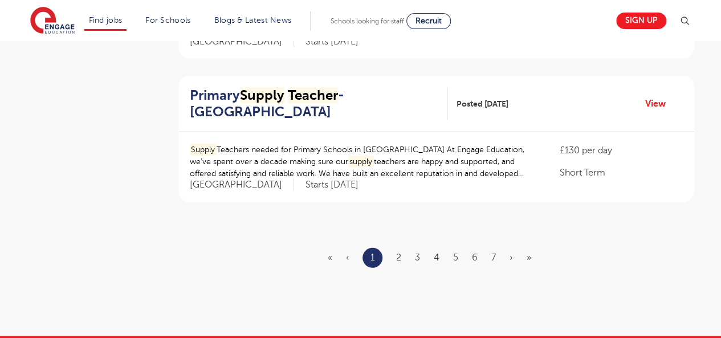
scroll to position [1374, 0]
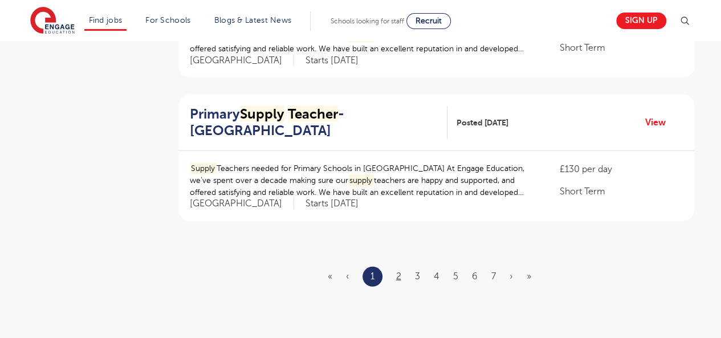
type input "supply teacher"
click at [399, 271] on link "2" at bounding box center [398, 276] width 5 height 10
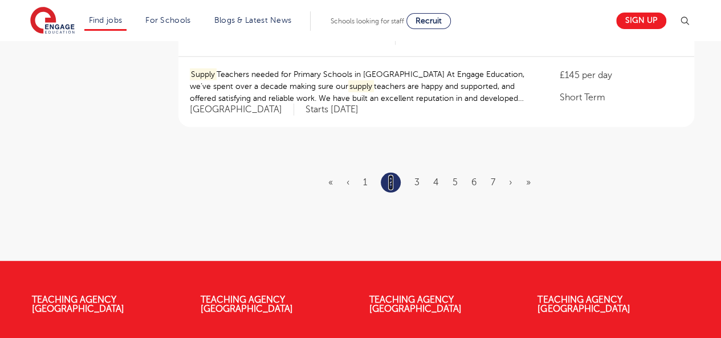
scroll to position [1465, 0]
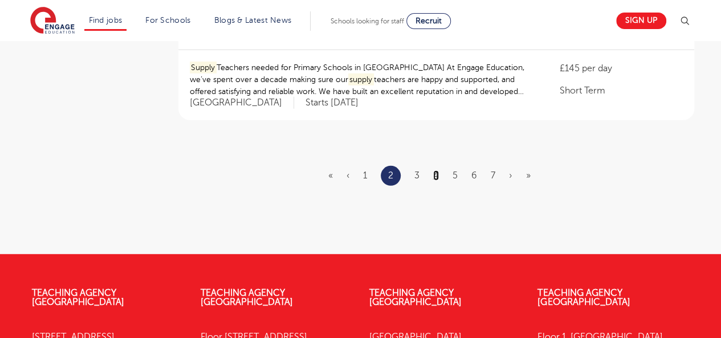
click at [437, 171] on link "4" at bounding box center [436, 176] width 6 height 10
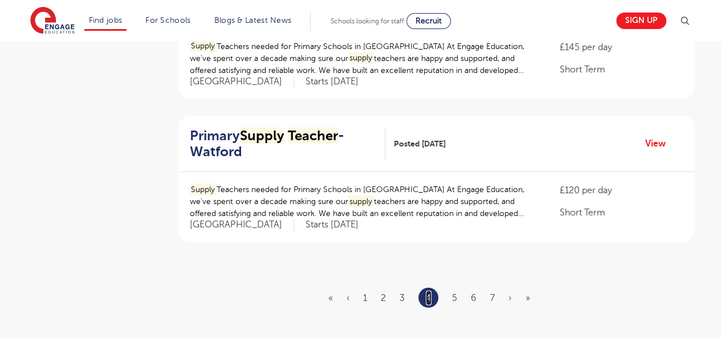
scroll to position [1353, 0]
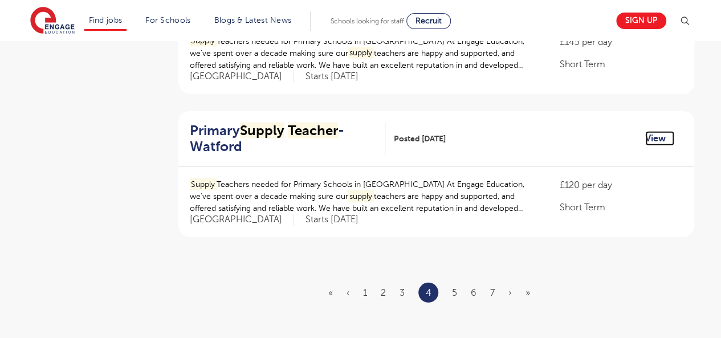
click at [663, 135] on link "View" at bounding box center [660, 138] width 29 height 15
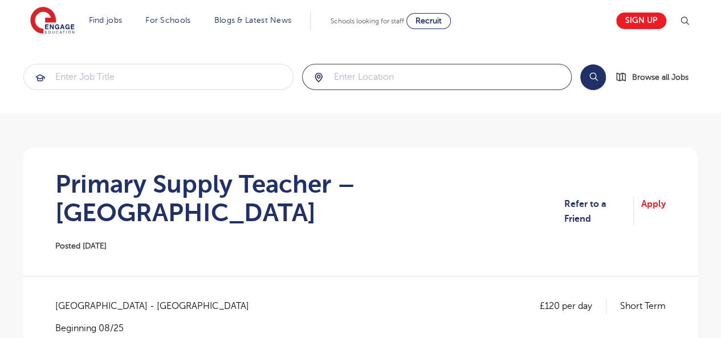
click at [397, 76] on input "search" at bounding box center [437, 76] width 269 height 25
type input "[GEOGRAPHIC_DATA]"
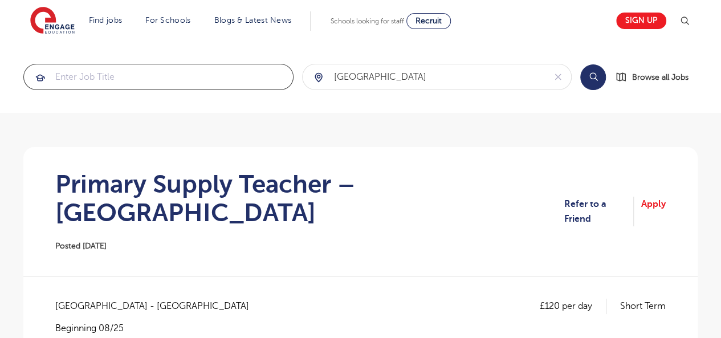
click at [236, 79] on input "search" at bounding box center [158, 76] width 269 height 25
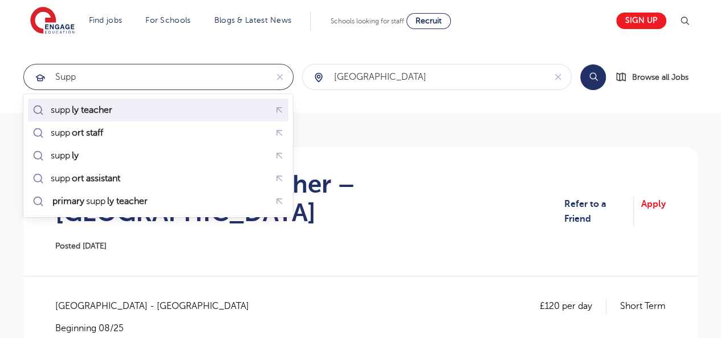
click at [113, 104] on mark "ly teacher" at bounding box center [92, 110] width 44 height 14
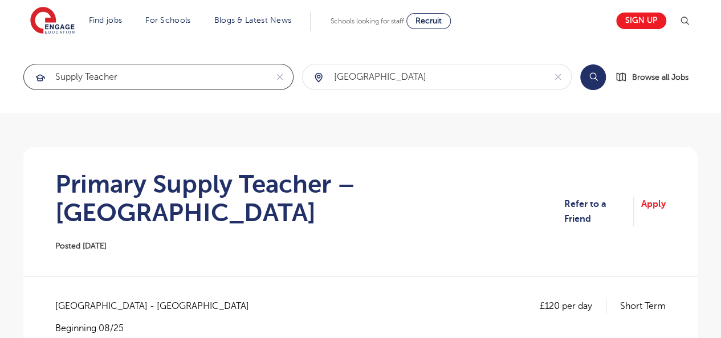
type input "supply teacher"
click at [599, 74] on button "Search" at bounding box center [594, 77] width 26 height 26
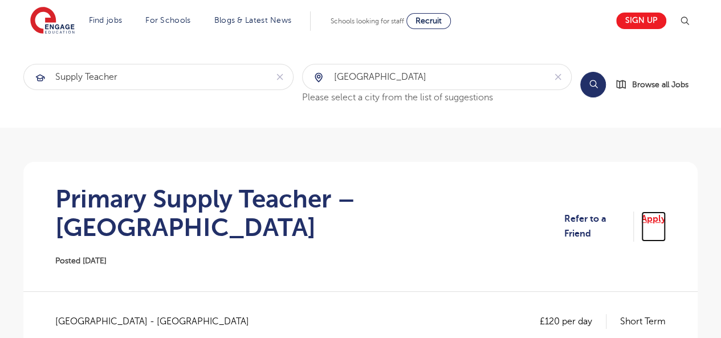
click at [651, 212] on link "Apply" at bounding box center [654, 227] width 25 height 30
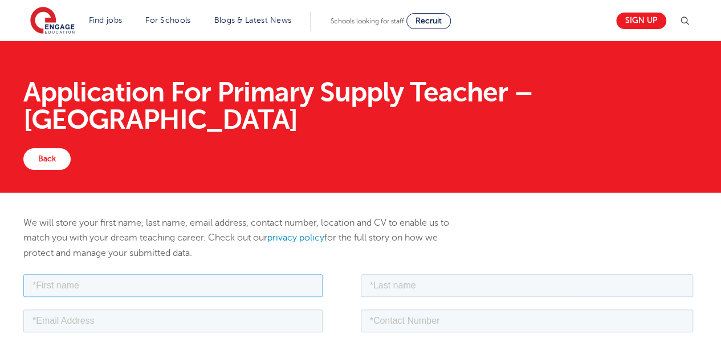
click at [186, 281] on input "text" at bounding box center [172, 285] width 299 height 23
type input "[PERSON_NAME]"
type input "[EMAIL_ADDRESS][DOMAIN_NAME]"
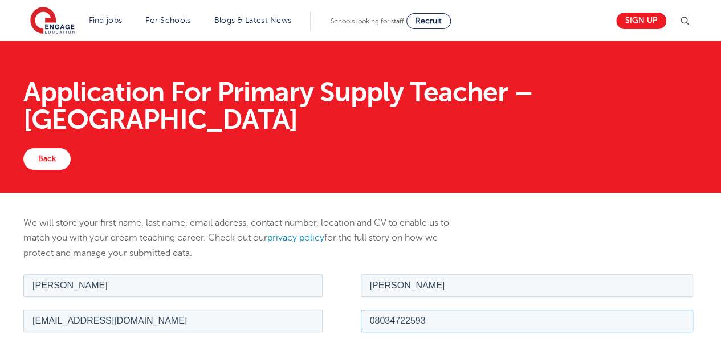
click at [428, 323] on input "08034722593" at bounding box center [527, 320] width 333 height 23
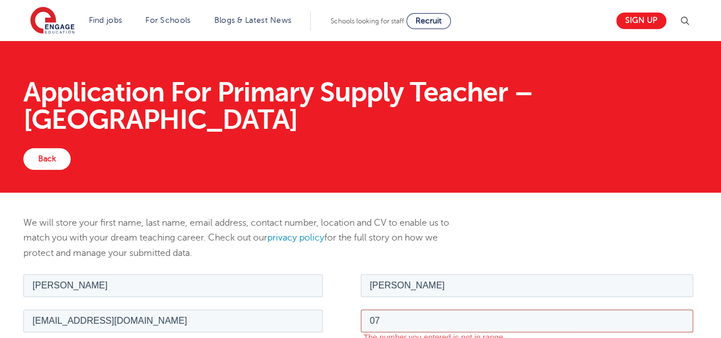
type input "07403244657"
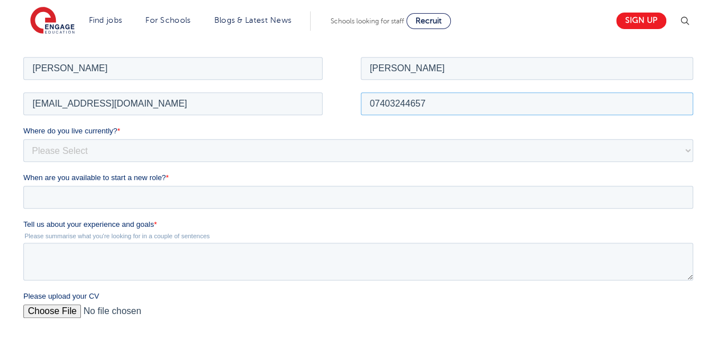
scroll to position [221, 0]
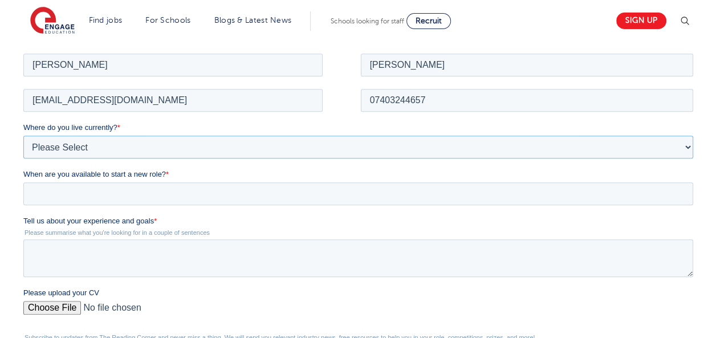
click at [232, 143] on select "Please Select [GEOGRAPHIC_DATA] [GEOGRAPHIC_DATA] [GEOGRAPHIC_DATA] [GEOGRAPHIC…" at bounding box center [358, 146] width 670 height 23
select select "UK"
click at [23, 135] on select "Please Select [GEOGRAPHIC_DATA] [GEOGRAPHIC_DATA] [GEOGRAPHIC_DATA] [GEOGRAPHIC…" at bounding box center [358, 146] width 670 height 23
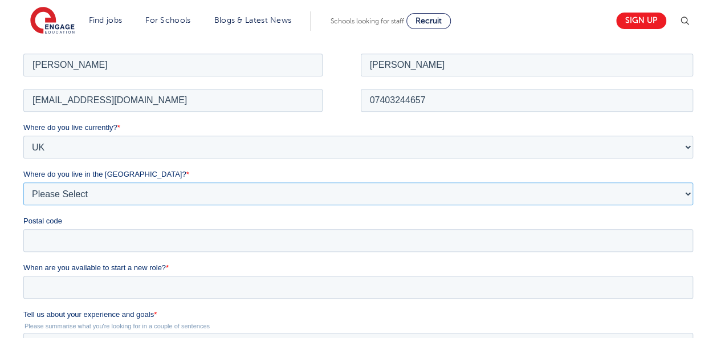
click at [60, 192] on select "Please Select Overseas [GEOGRAPHIC_DATA] [GEOGRAPHIC_DATA] [GEOGRAPHIC_DATA] [G…" at bounding box center [358, 193] width 670 height 23
select select "[GEOGRAPHIC_DATA]"
click at [23, 182] on select "Please Select Overseas [GEOGRAPHIC_DATA] [GEOGRAPHIC_DATA] [GEOGRAPHIC_DATA] [G…" at bounding box center [358, 193] width 670 height 23
click at [54, 237] on input "Postal code" at bounding box center [358, 240] width 670 height 23
type input "SW15 4AS"
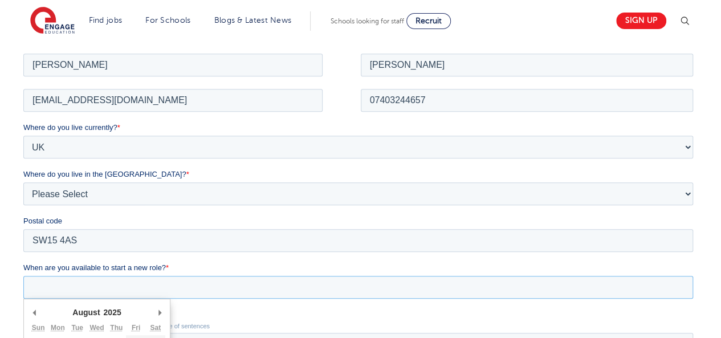
click at [55, 286] on input "When are you available to start a new role? *" at bounding box center [358, 286] width 670 height 23
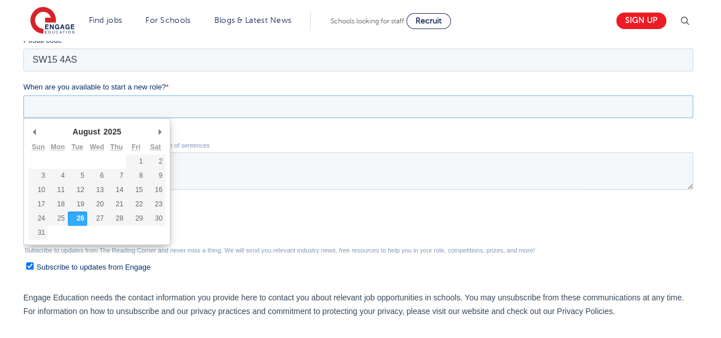
scroll to position [406, 0]
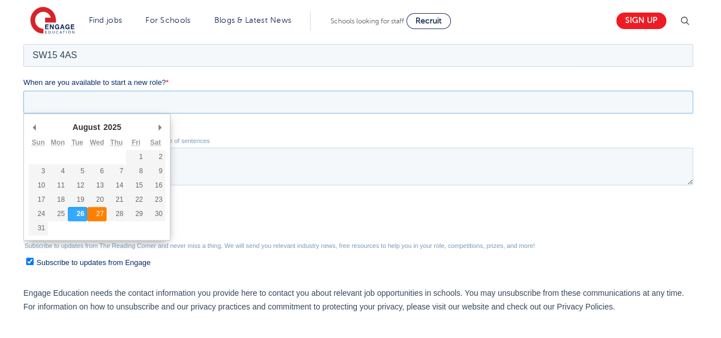
type div "2025-08-27"
type input "2025/08/27"
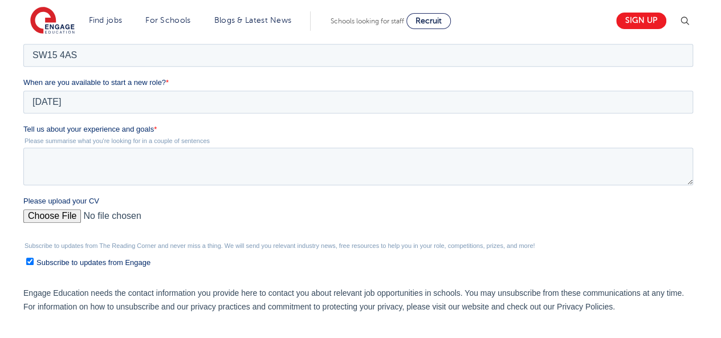
click at [103, 209] on input "Please upload your CV" at bounding box center [358, 220] width 670 height 23
type input "C:\fakepath\Curriculum Vitae (1).pdf"
click at [79, 174] on textarea "Tell us about your experience and goals *" at bounding box center [358, 167] width 670 height 38
paste textarea "I am a dedicated and adaptable educator with over 11 years of teaching experien…"
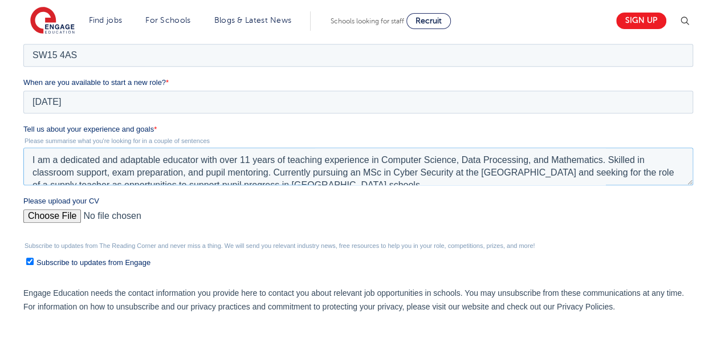
scroll to position [6, 0]
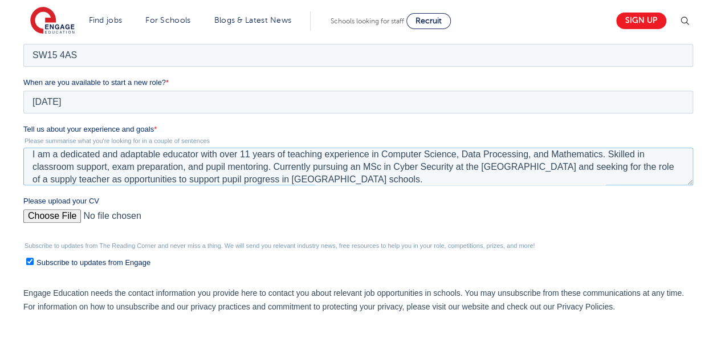
type textarea "I am a dedicated and adaptable educator with over 11 years of teaching experien…"
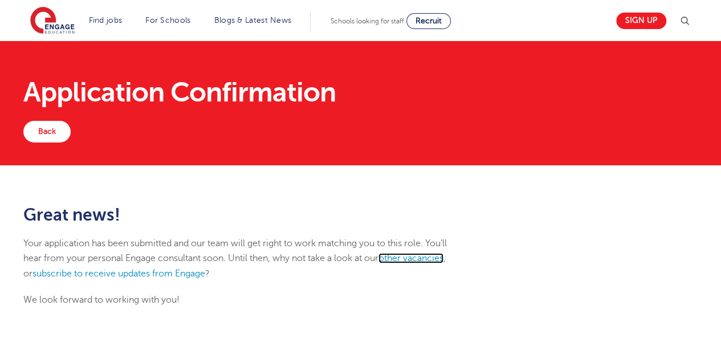
click at [433, 257] on link "other vacancies" at bounding box center [411, 258] width 65 height 10
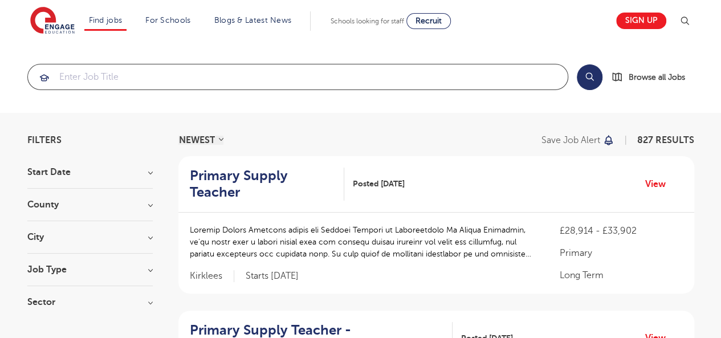
click at [260, 75] on input "search" at bounding box center [298, 76] width 540 height 25
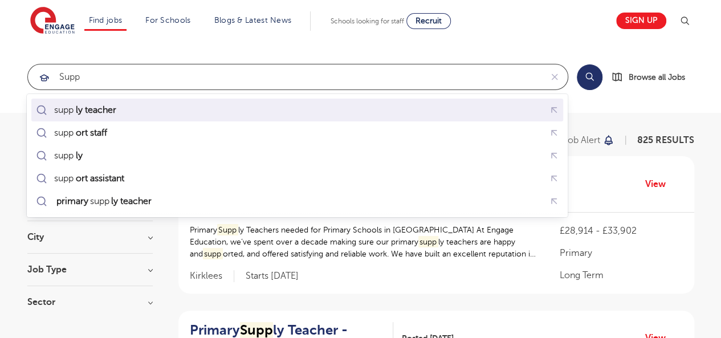
click at [104, 107] on mark "ly teacher" at bounding box center [96, 110] width 44 height 14
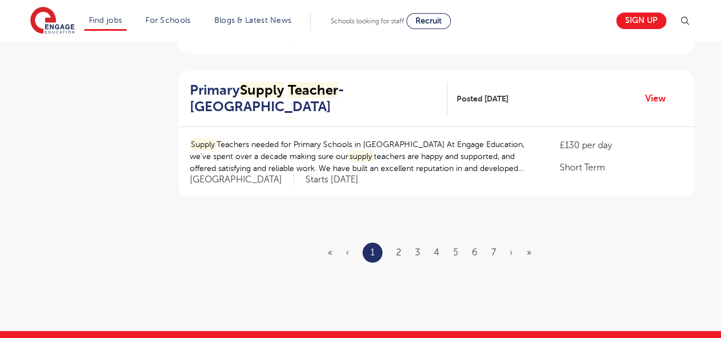
scroll to position [1405, 0]
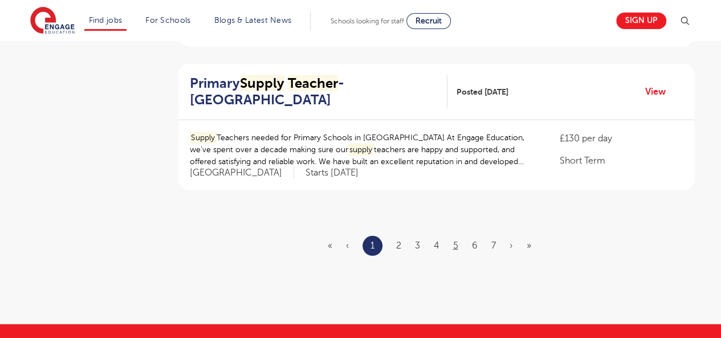
type input "supply teacher"
click at [456, 241] on link "5" at bounding box center [455, 246] width 5 height 10
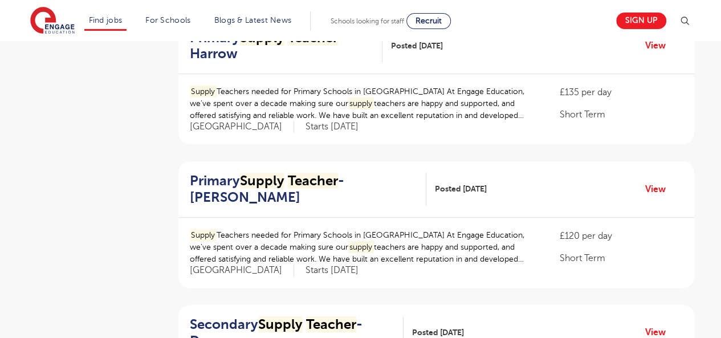
scroll to position [295, 0]
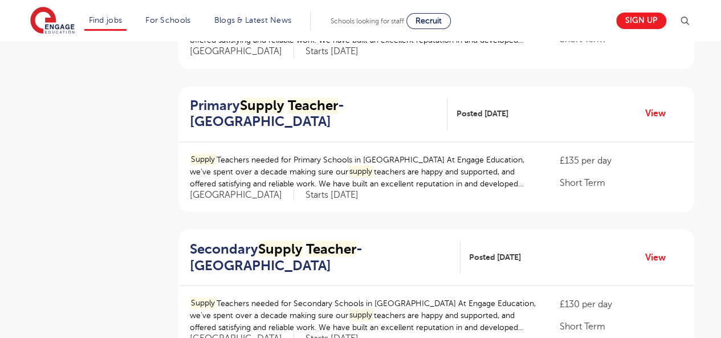
scroll to position [936, 0]
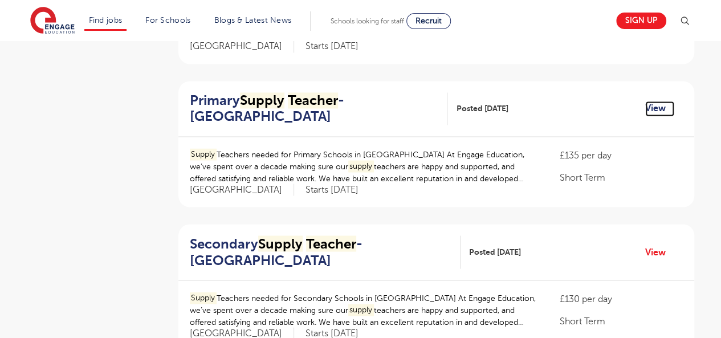
click at [655, 104] on link "View" at bounding box center [660, 108] width 29 height 15
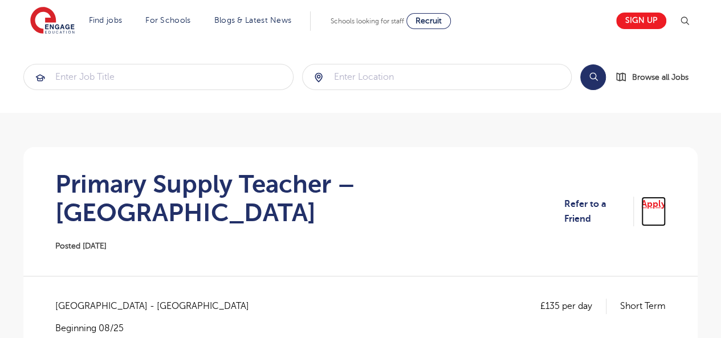
click at [650, 197] on link "Apply" at bounding box center [654, 212] width 25 height 30
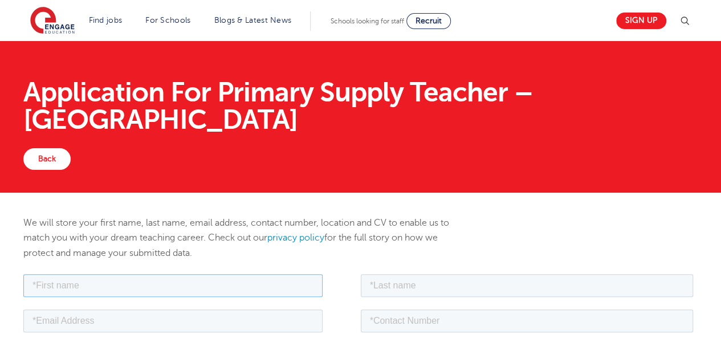
click at [222, 285] on input "text" at bounding box center [172, 285] width 299 height 23
type input "[PERSON_NAME]"
type input "oluwaseyimodel@gmail.com"
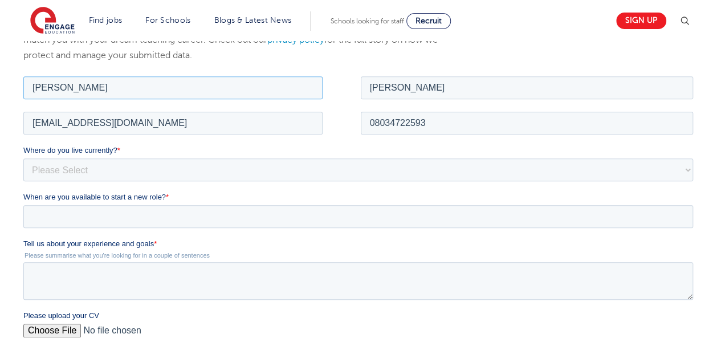
scroll to position [199, 0]
click at [431, 121] on input "08034722593" at bounding box center [527, 121] width 333 height 23
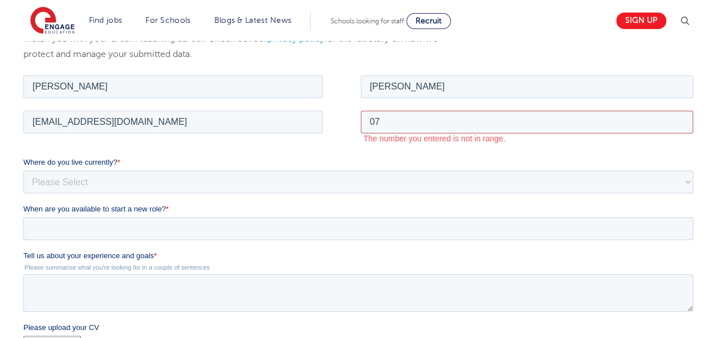
type input "07403244657"
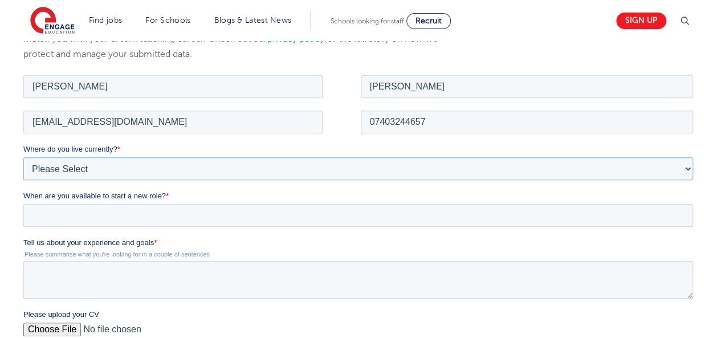
click at [229, 171] on select "Please Select UK Canada Ireland Australia New Zealand Europe USA South Africa J…" at bounding box center [358, 168] width 670 height 23
select select "UK"
click at [23, 157] on select "Please Select UK Canada Ireland Australia New Zealand Europe USA South Africa J…" at bounding box center [358, 168] width 670 height 23
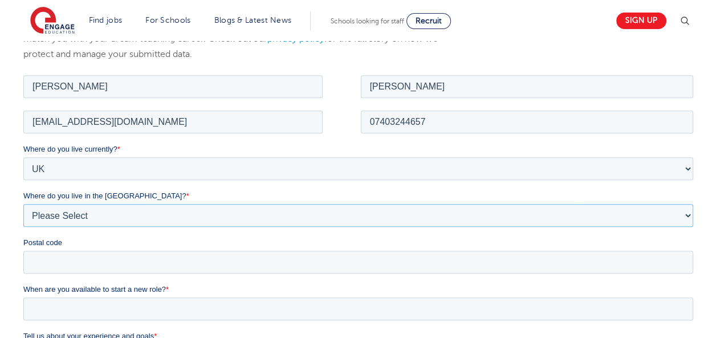
click at [84, 216] on select "Please Select Overseas Barnsley Bedfordshire Berkshire Bournemouth Bracknell Fo…" at bounding box center [358, 215] width 670 height 23
select select "[GEOGRAPHIC_DATA]"
click at [23, 204] on select "Please Select Overseas Barnsley Bedfordshire Berkshire Bournemouth Bracknell Fo…" at bounding box center [358, 215] width 670 height 23
click at [51, 258] on input "Postal code" at bounding box center [358, 261] width 670 height 23
type input "SW15 4AS"
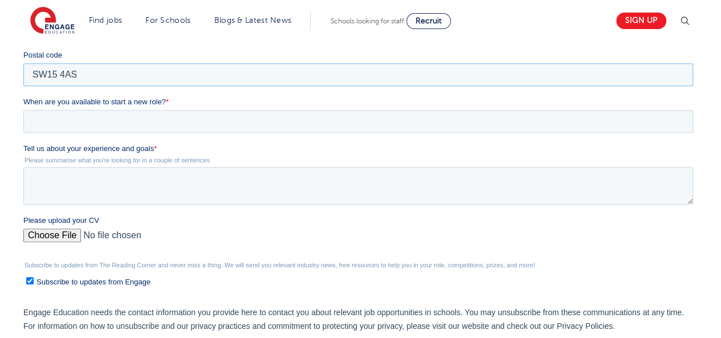
scroll to position [392, 0]
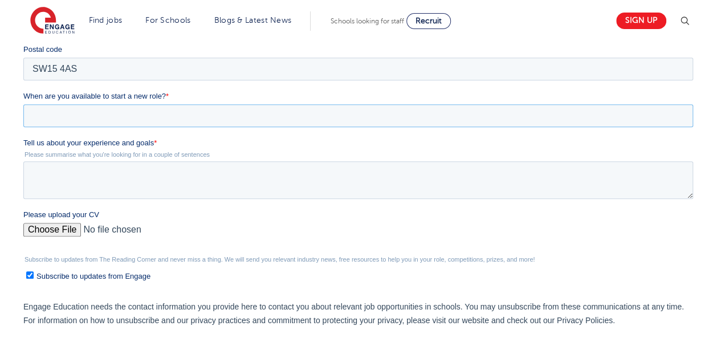
click at [229, 118] on input "When are you available to start a new role? *" at bounding box center [358, 115] width 670 height 23
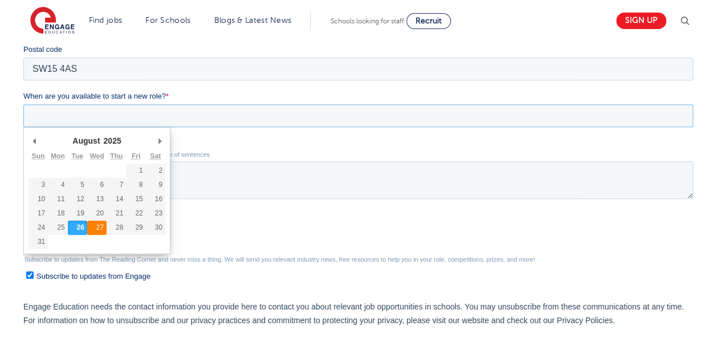
type div "2025-08-27"
type input "2025/08/27"
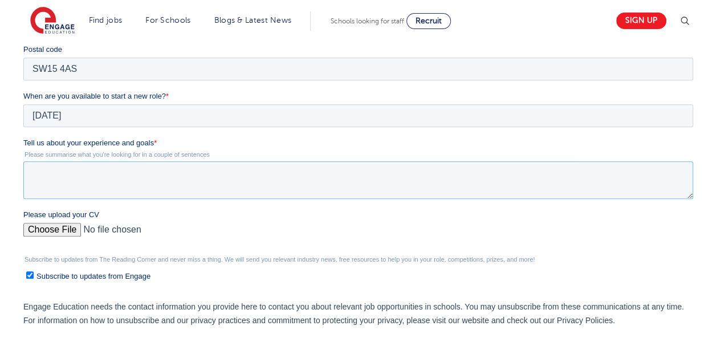
click at [74, 183] on textarea "Tell us about your experience and goals *" at bounding box center [358, 180] width 670 height 38
paste textarea "I am a dedicated and adaptable educator with over 11 years of teaching experien…"
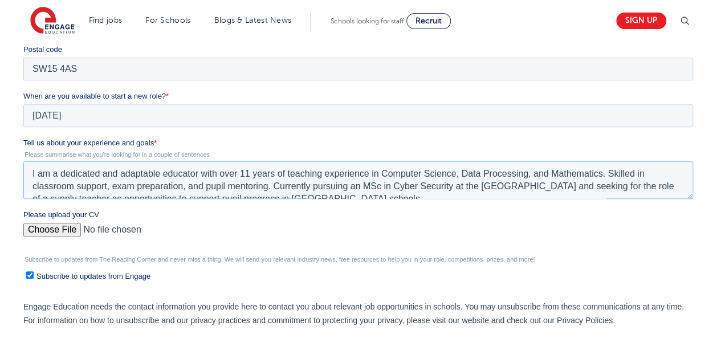
scroll to position [6, 0]
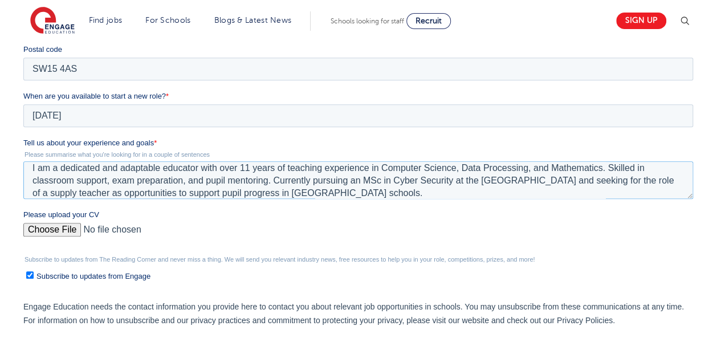
type textarea "I am a dedicated and adaptable educator with over 11 years of teaching experien…"
click at [44, 226] on input "Please upload your CV" at bounding box center [358, 234] width 670 height 23
type input "C:\fakepath\Curriculum Vitae (1).pdf"
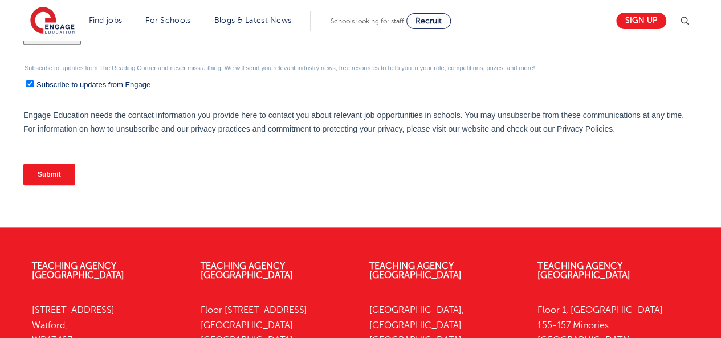
scroll to position [586, 0]
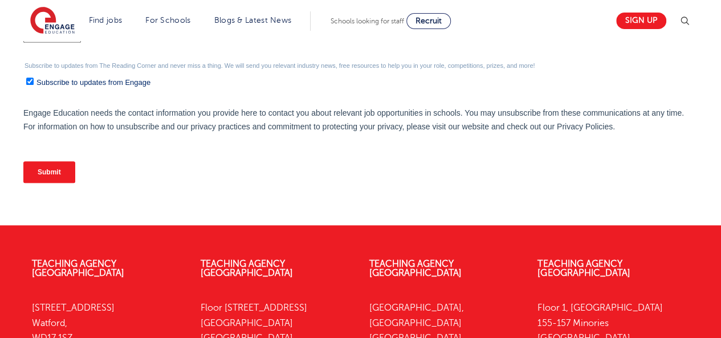
click at [49, 169] on input "Submit" at bounding box center [49, 172] width 52 height 22
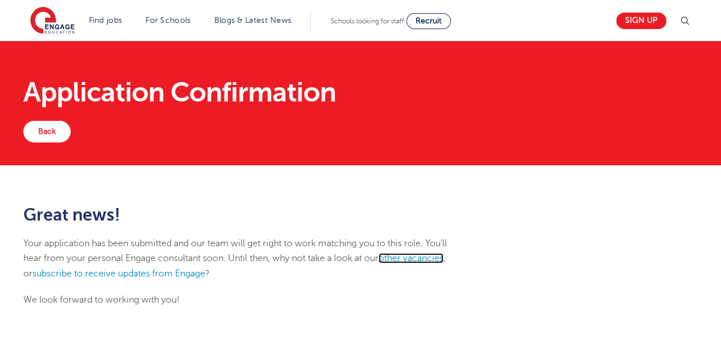
click at [423, 257] on link "other vacancies" at bounding box center [411, 258] width 65 height 10
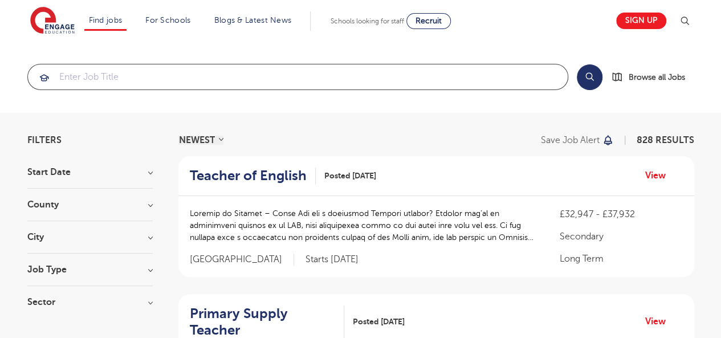
click at [360, 76] on input "search" at bounding box center [298, 76] width 540 height 25
